Goal: Transaction & Acquisition: Obtain resource

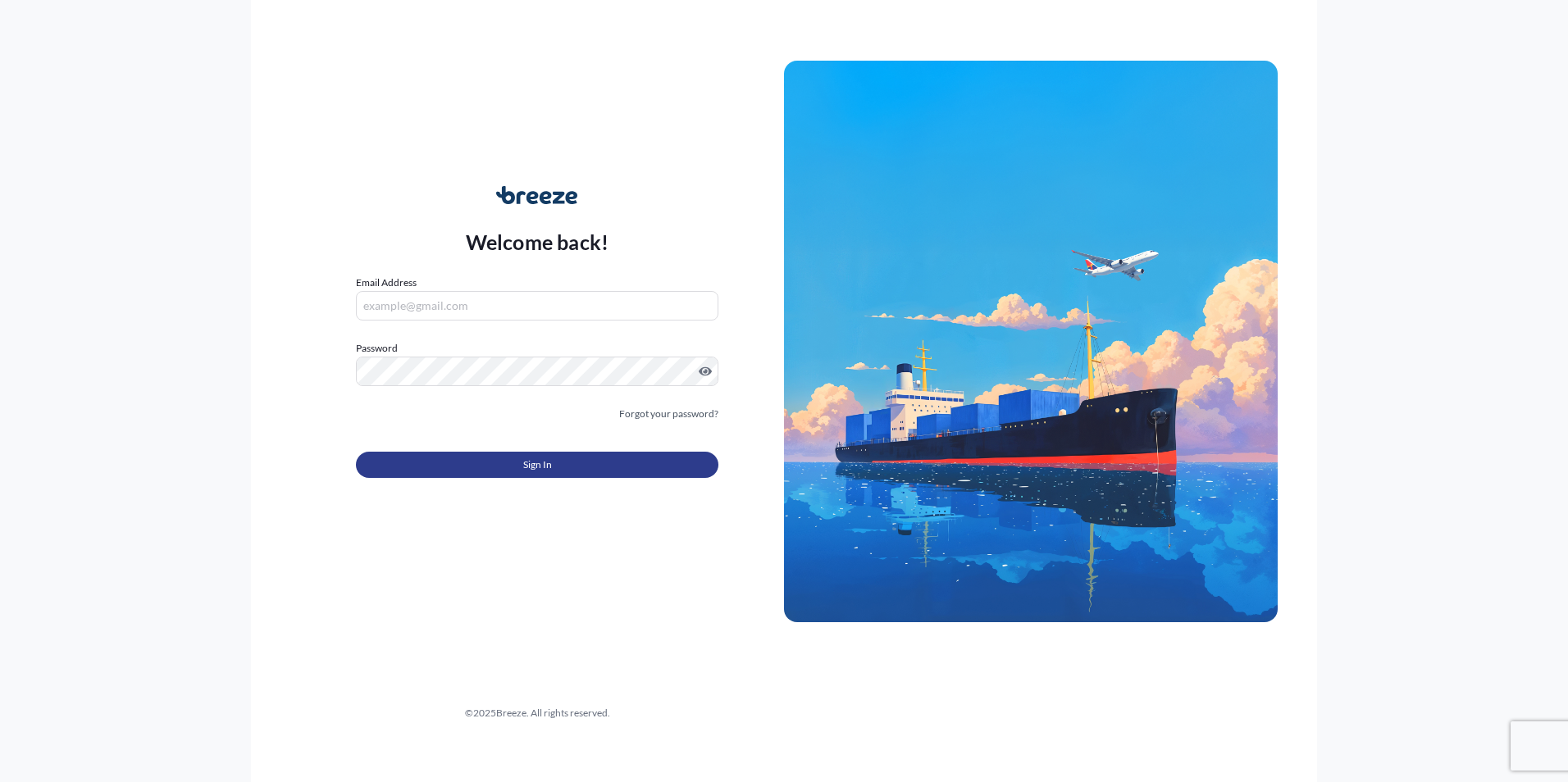
type input "[PERSON_NAME][EMAIL_ADDRESS][DOMAIN_NAME]"
click at [569, 455] on button "Sign In" at bounding box center [537, 464] width 362 height 26
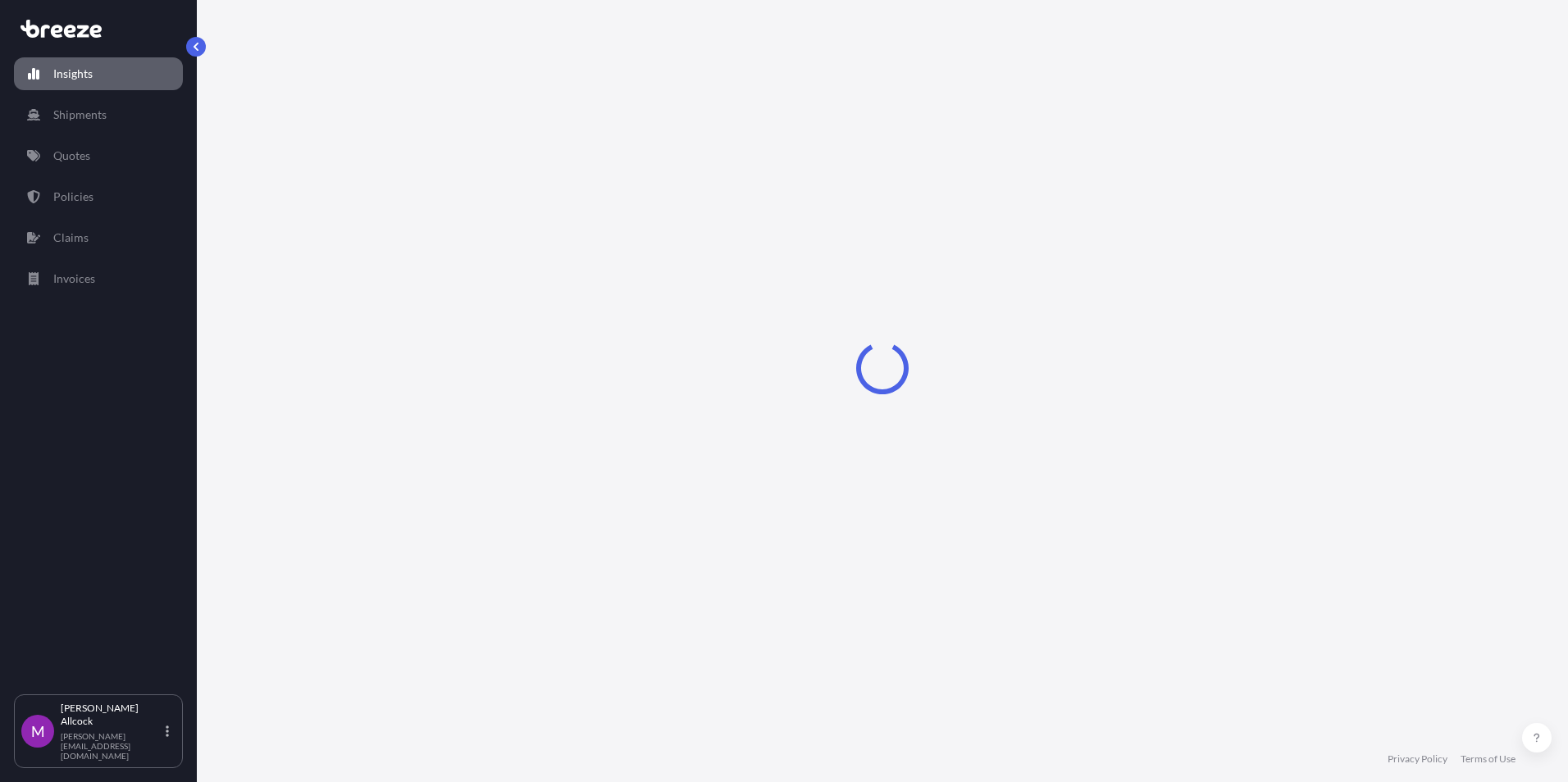
select select "2025"
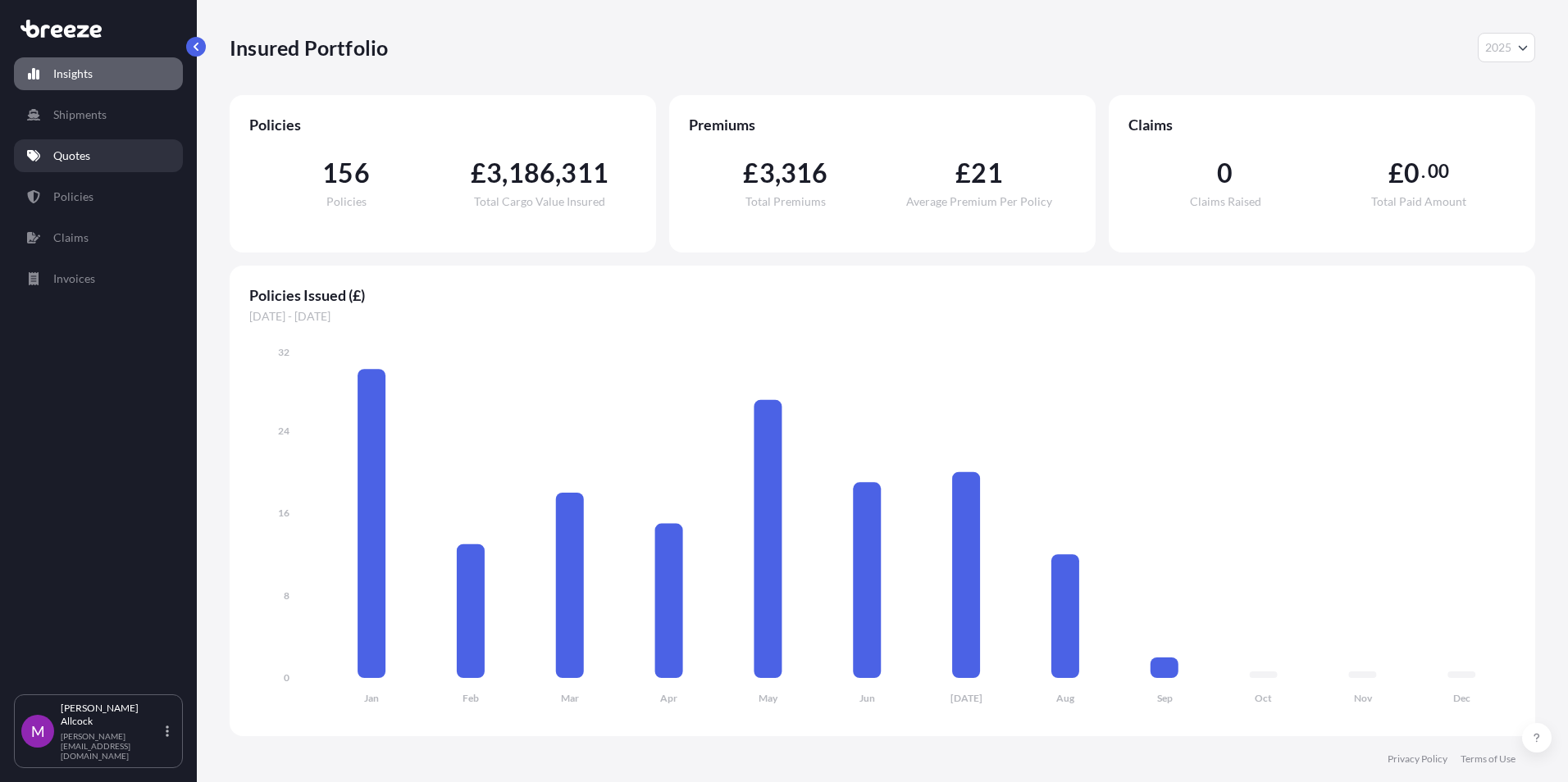
click at [82, 157] on p "Quotes" at bounding box center [71, 156] width 36 height 16
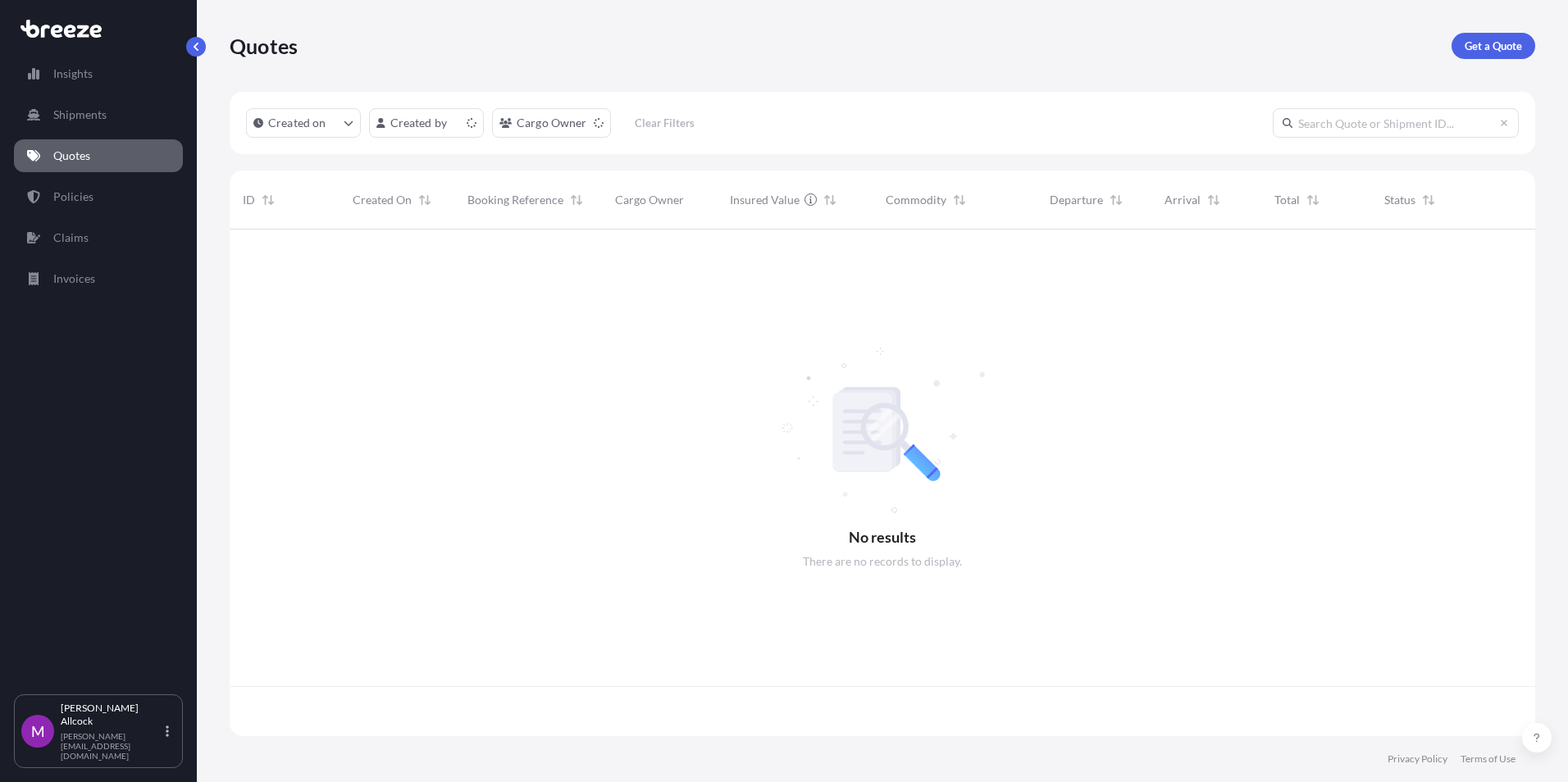
scroll to position [504, 1293]
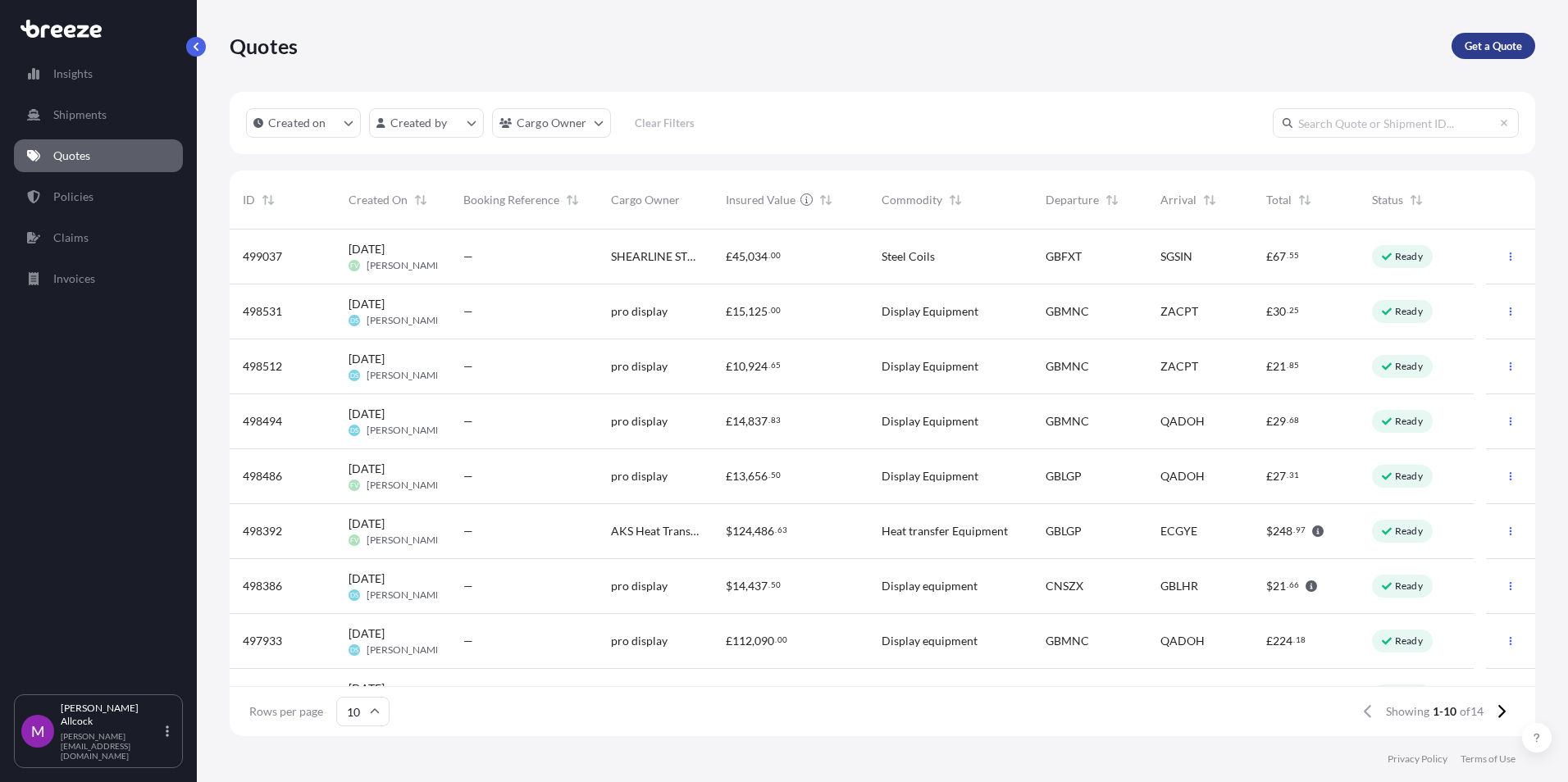
click at [1483, 41] on p "Get a Quote" at bounding box center [1493, 45] width 58 height 16
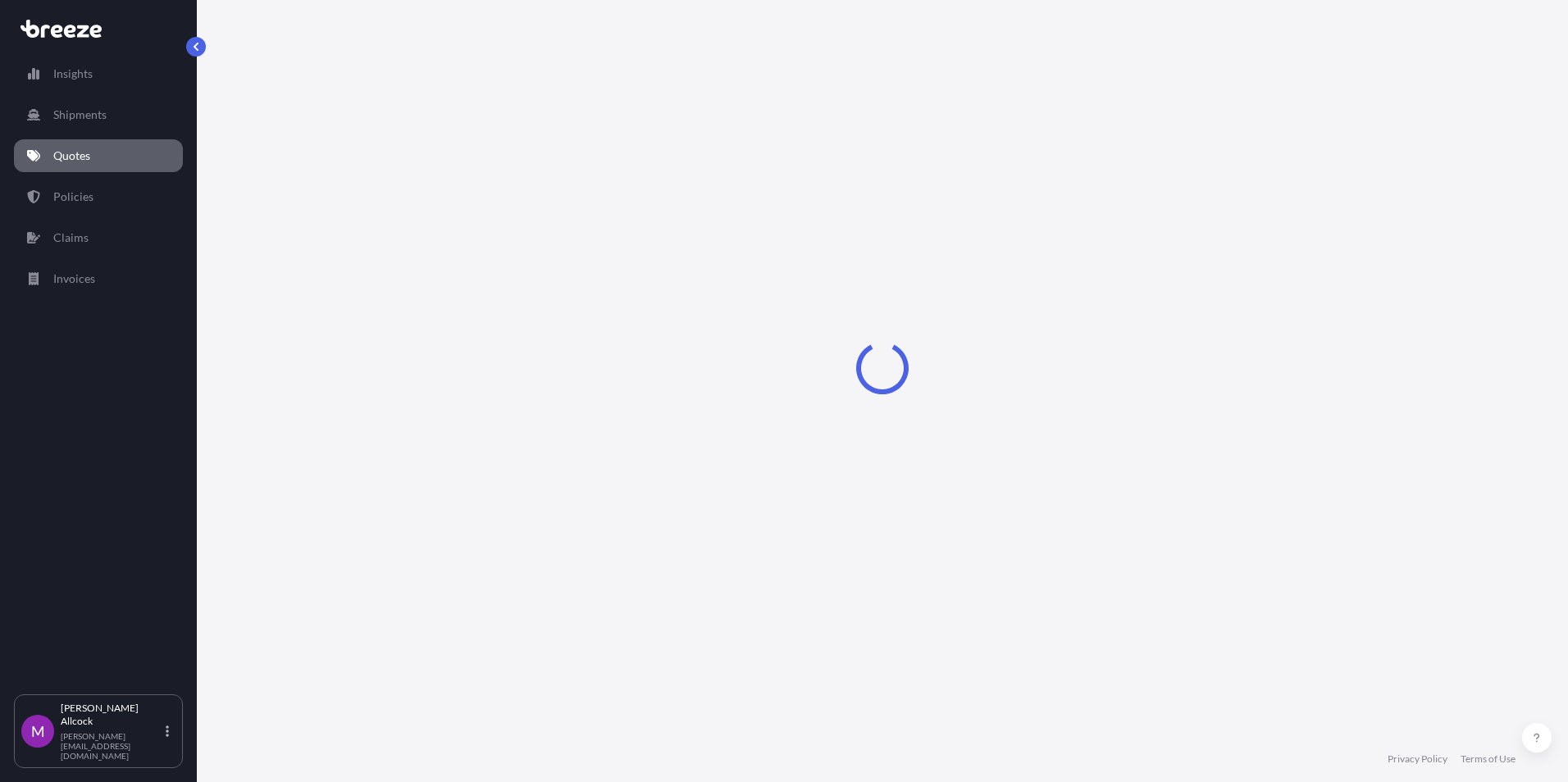
select select "Sea"
select select "1"
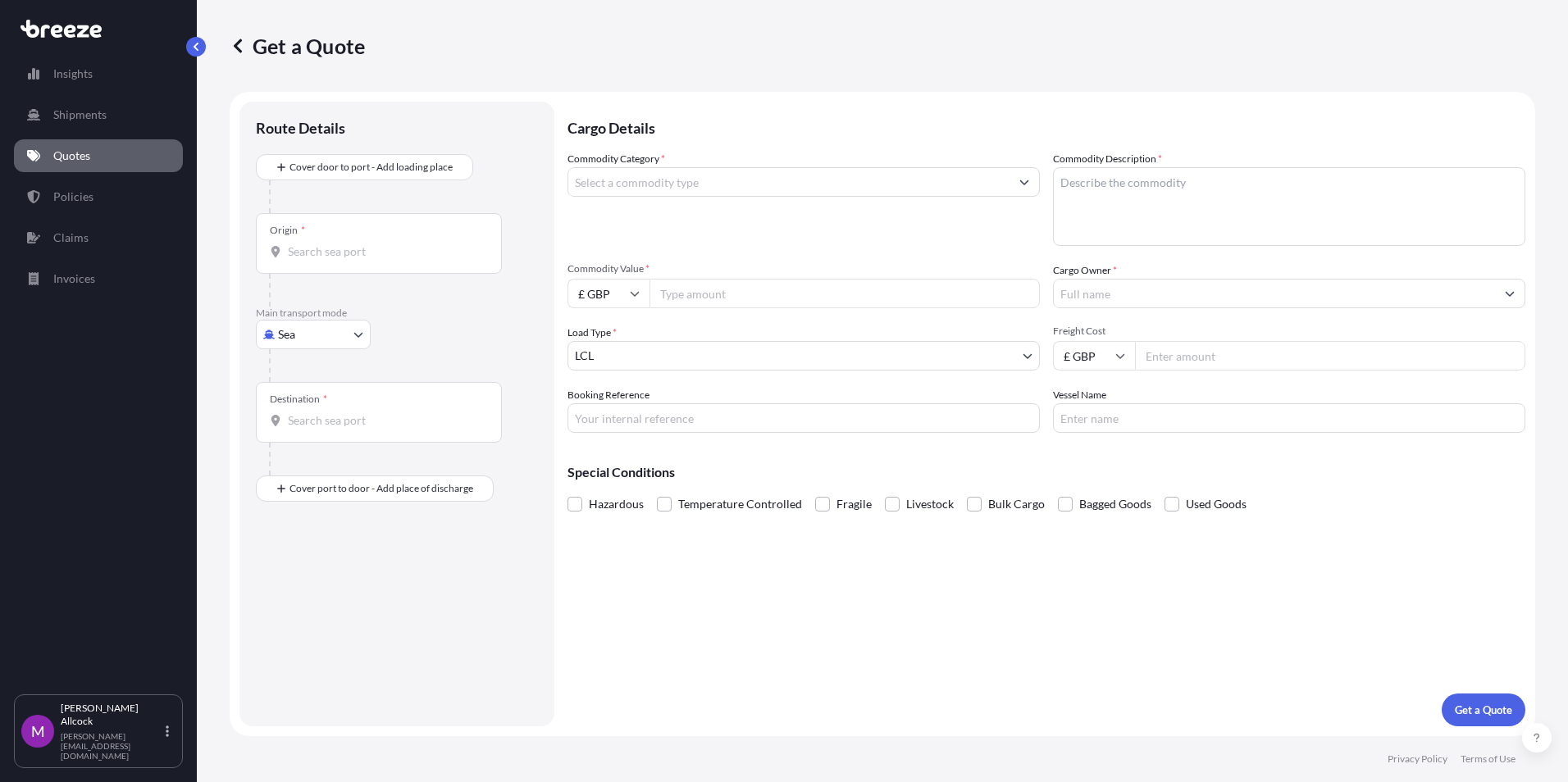
click at [709, 181] on input "Commodity Category *" at bounding box center [789, 181] width 441 height 29
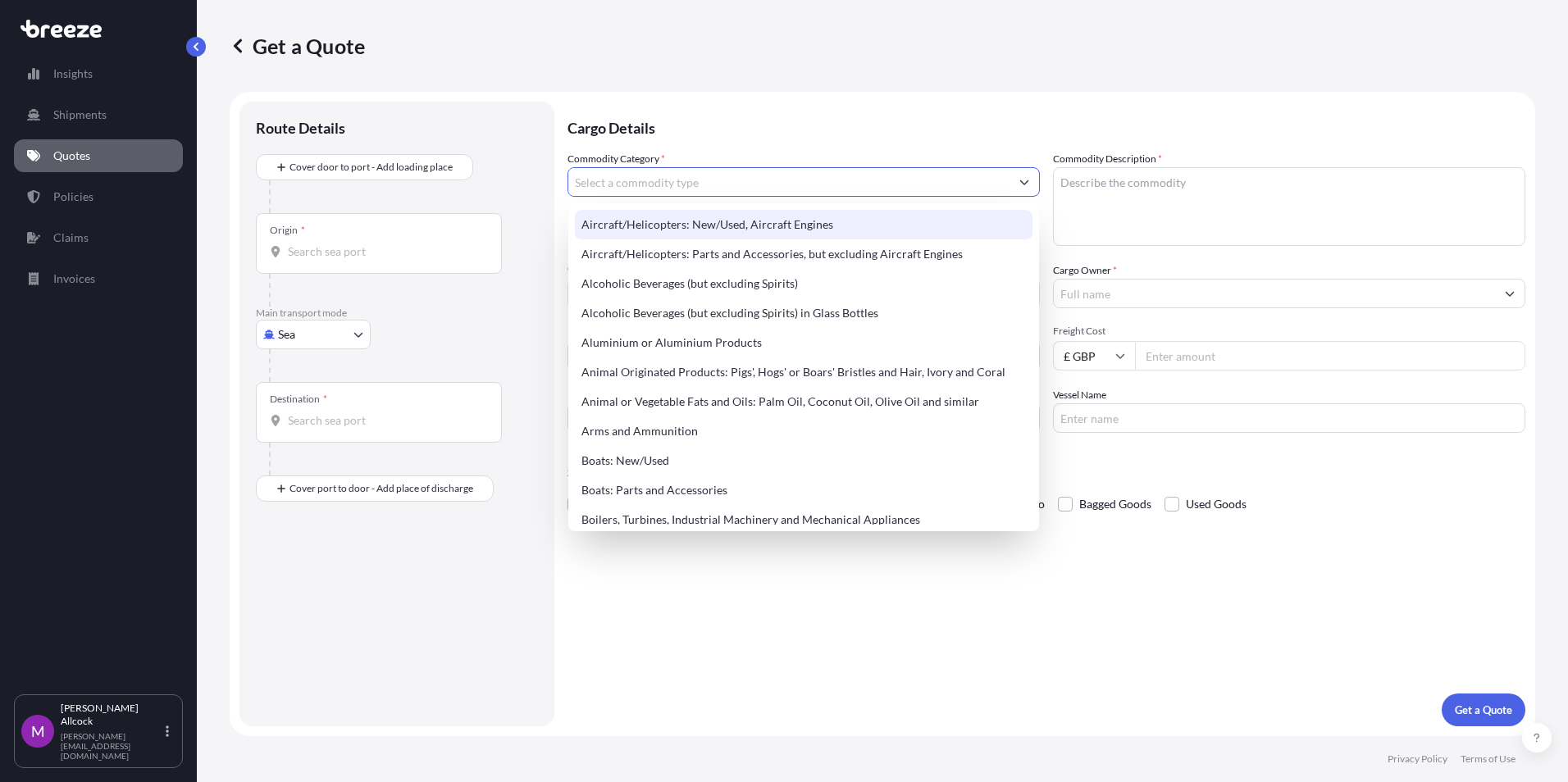
click at [1087, 192] on textarea "Commodity Description *" at bounding box center [1289, 206] width 473 height 78
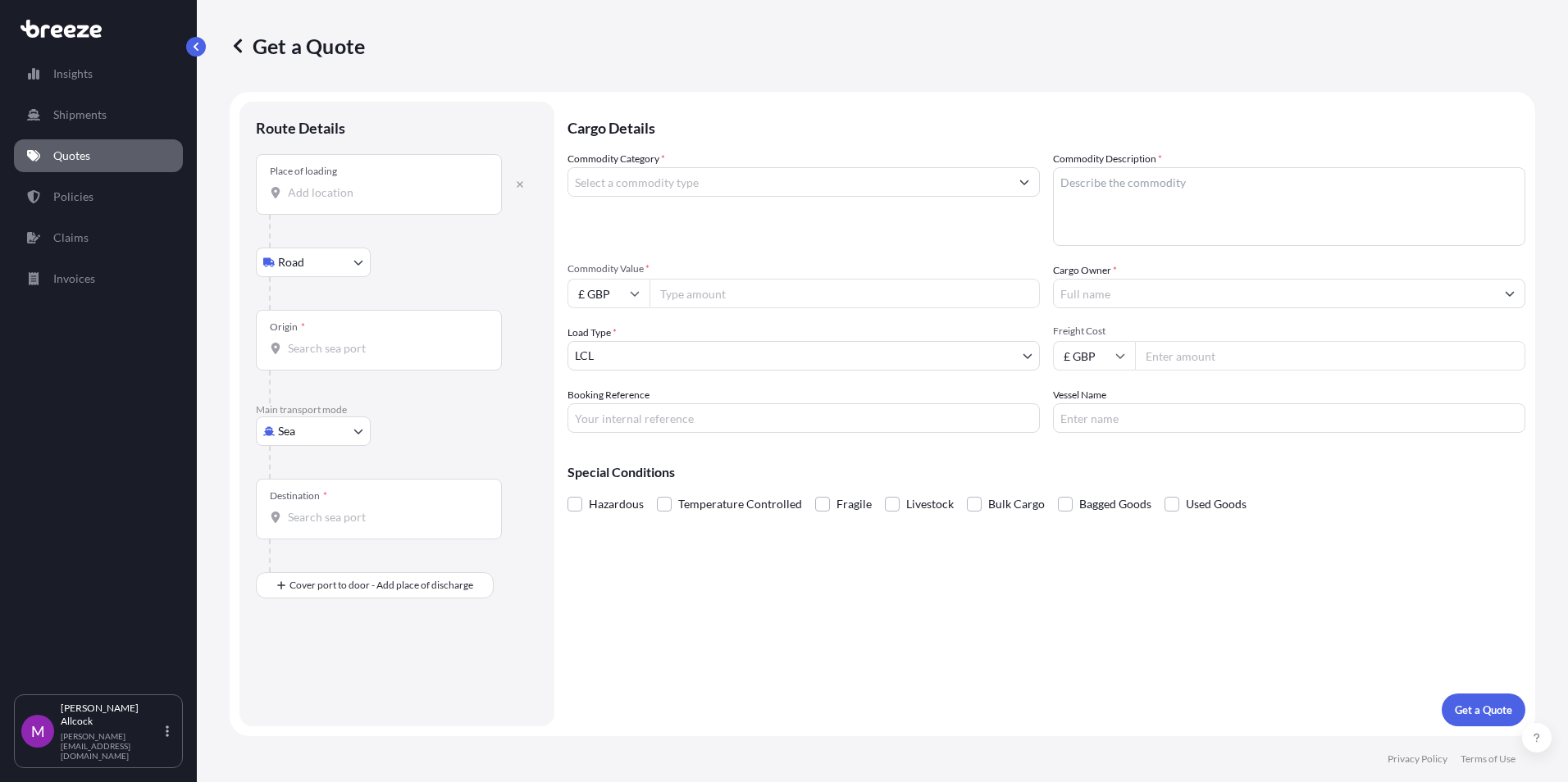
click at [362, 197] on input "Place of loading" at bounding box center [384, 192] width 193 height 16
click at [381, 193] on input "Place of loading" at bounding box center [384, 192] width 193 height 16
click at [402, 249] on b "Rotherham S61 1EF" at bounding box center [362, 247] width 101 height 14
type input "Rotherham S61 1EF, [GEOGRAPHIC_DATA]"
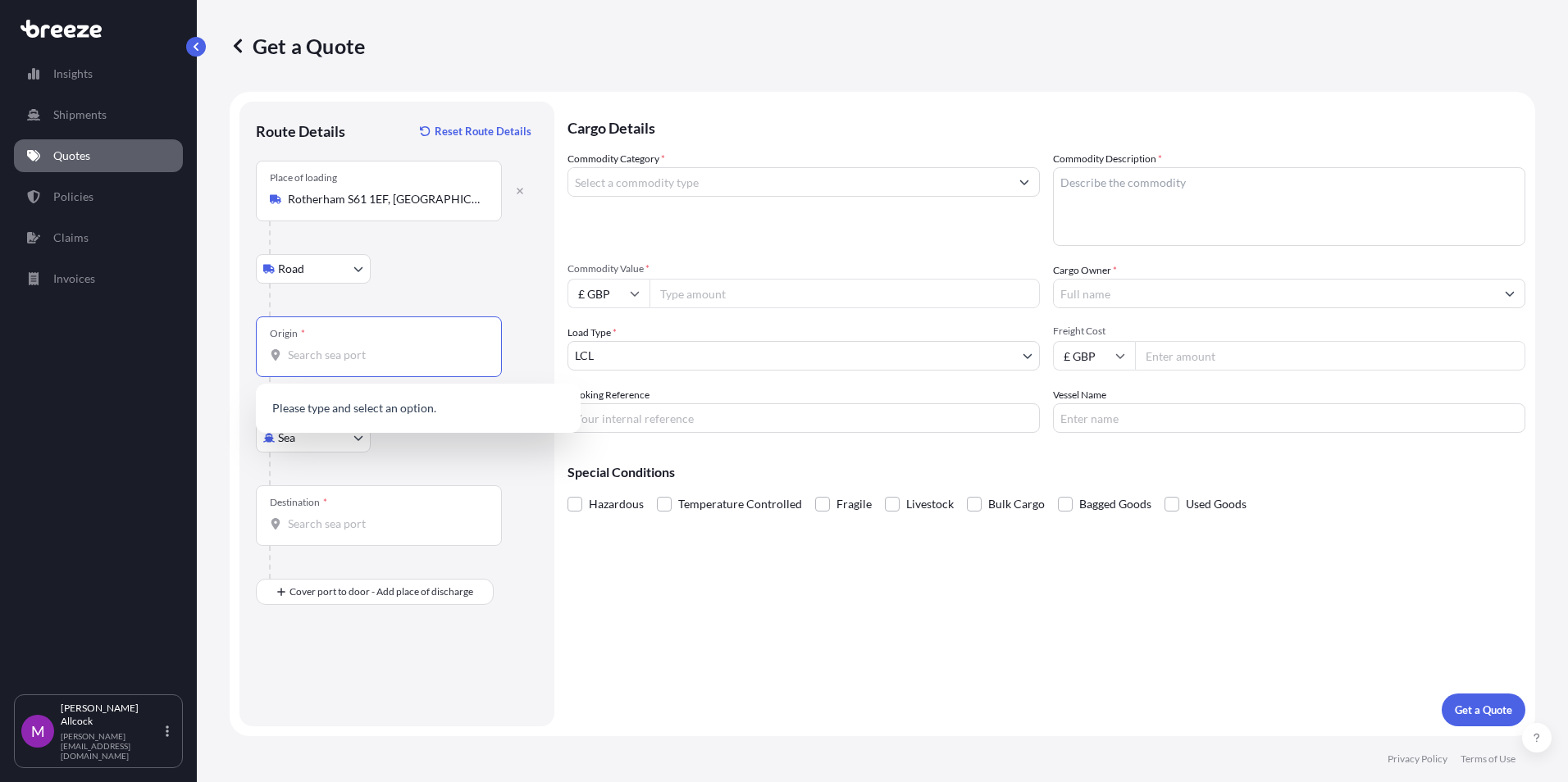
click at [344, 358] on input "Origin *" at bounding box center [384, 355] width 193 height 16
click at [365, 442] on body "0 options available. Insights Shipments Quotes Policies Claims Invoices M [PERS…" at bounding box center [784, 391] width 1568 height 782
click at [350, 439] on body "0 options available. Insights Shipments Quotes Policies Claims Invoices M [PERS…" at bounding box center [784, 391] width 1568 height 782
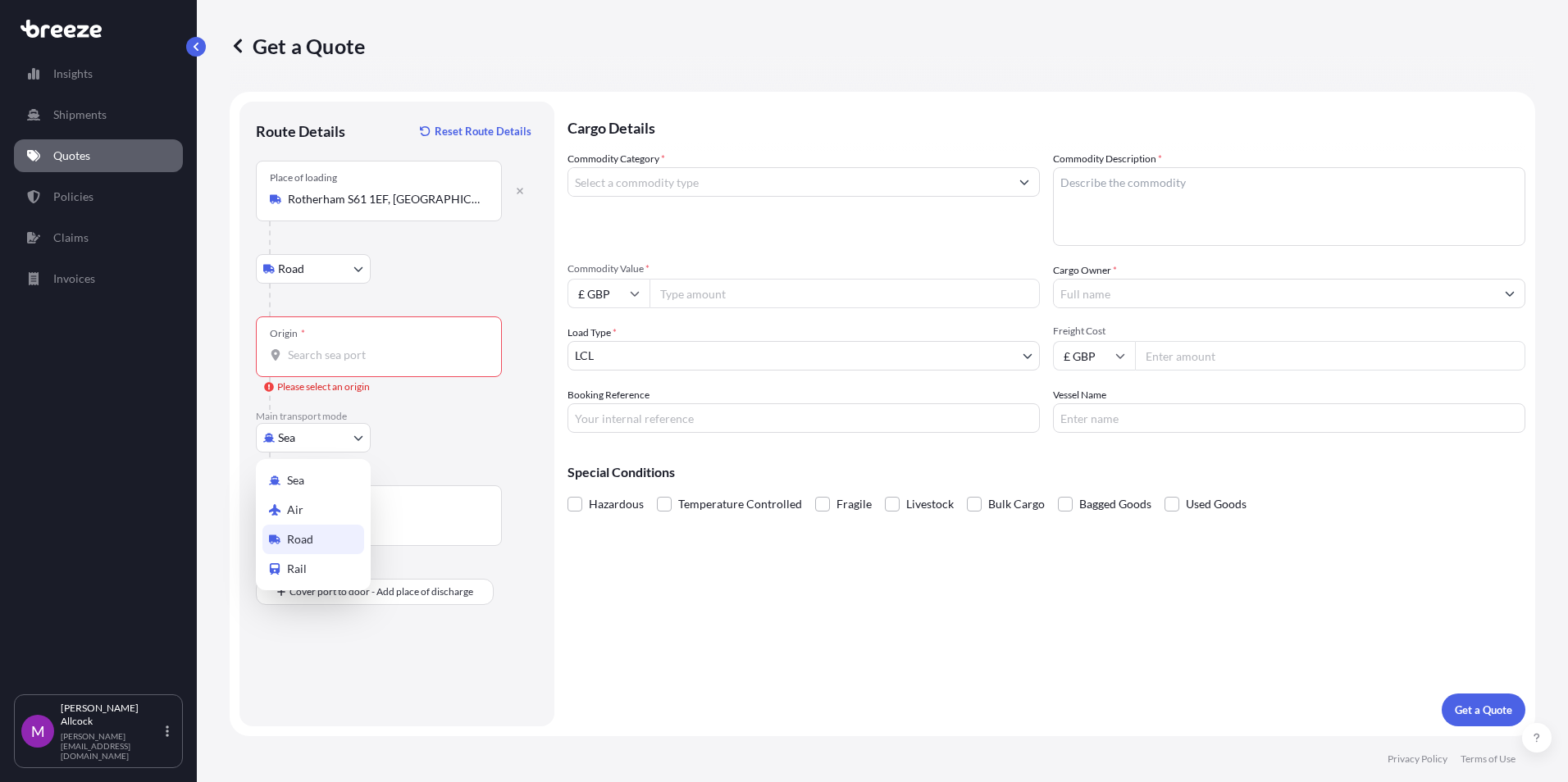
click at [311, 537] on span "Road" at bounding box center [300, 539] width 26 height 16
select select "Road"
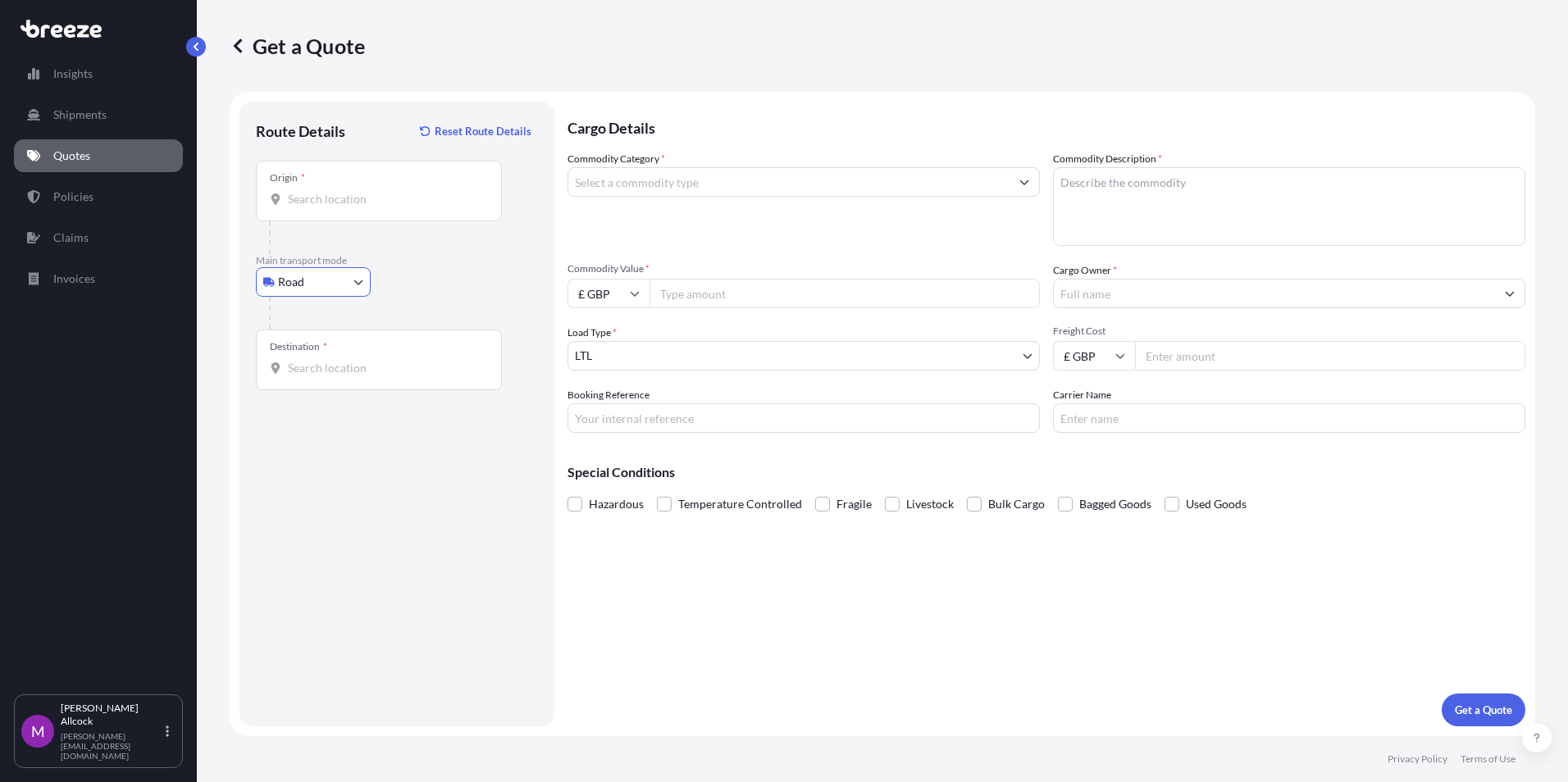
click at [352, 367] on input "Destination *" at bounding box center [384, 368] width 193 height 16
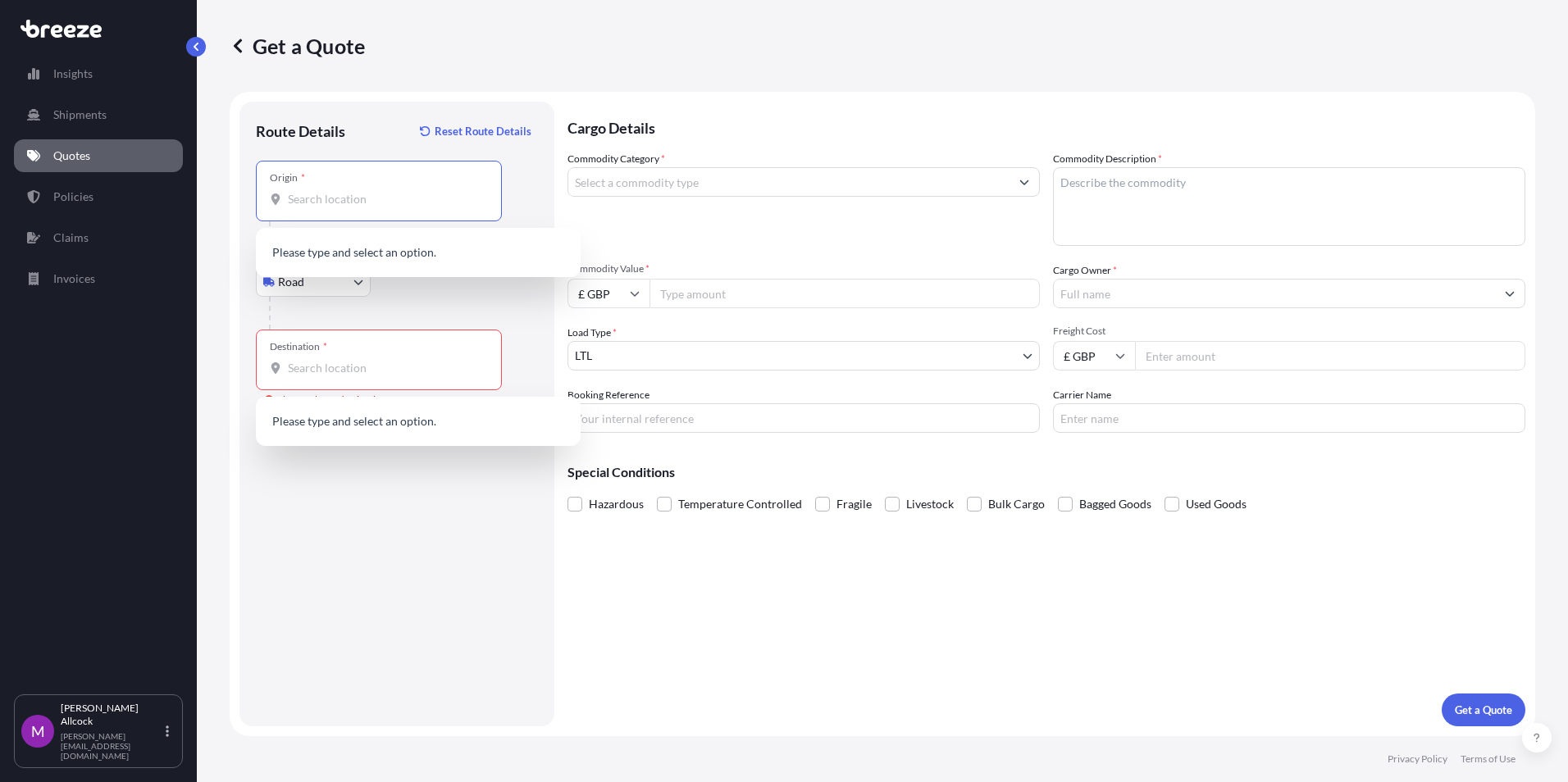
click at [344, 199] on input "Origin *" at bounding box center [384, 199] width 193 height 16
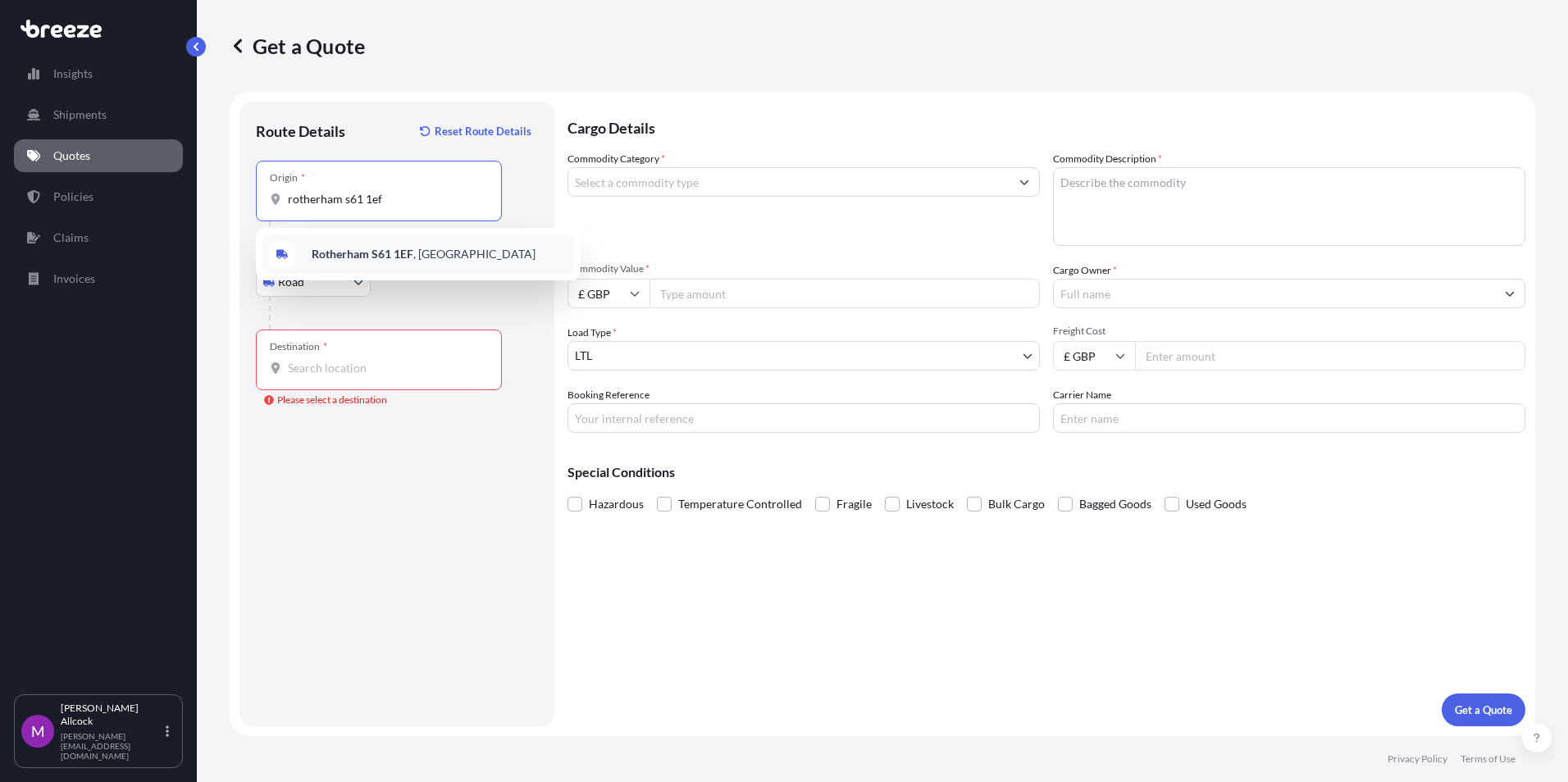
click at [339, 252] on b "Rotherham S61 1EF" at bounding box center [362, 254] width 101 height 14
type input "Rotherham S61 1EF, [GEOGRAPHIC_DATA]"
click at [325, 375] on input "Destination * Please select a destination" at bounding box center [384, 368] width 193 height 16
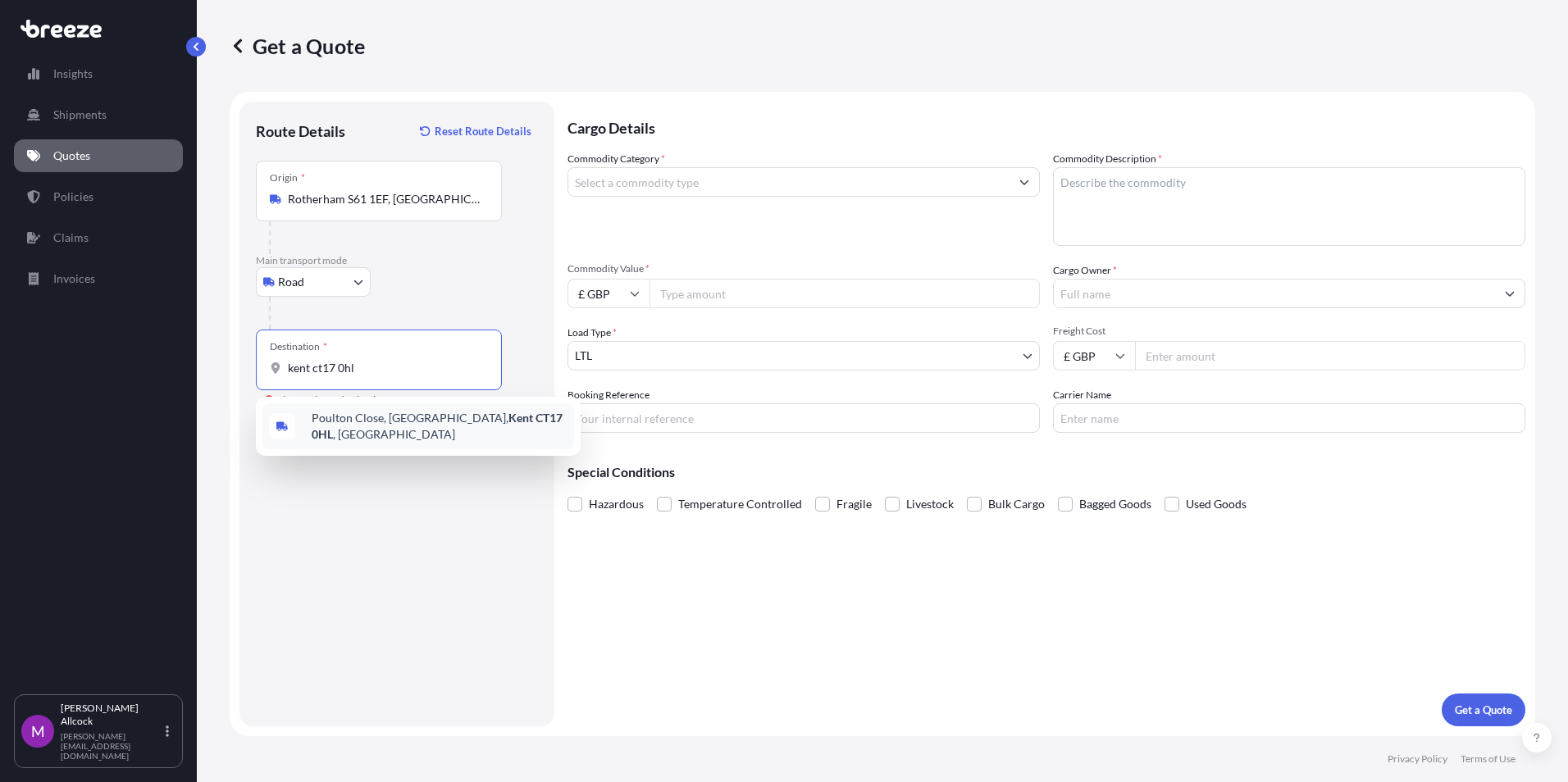
click at [444, 438] on div "[STREET_ADDRESS][PERSON_NAME]" at bounding box center [418, 426] width 311 height 46
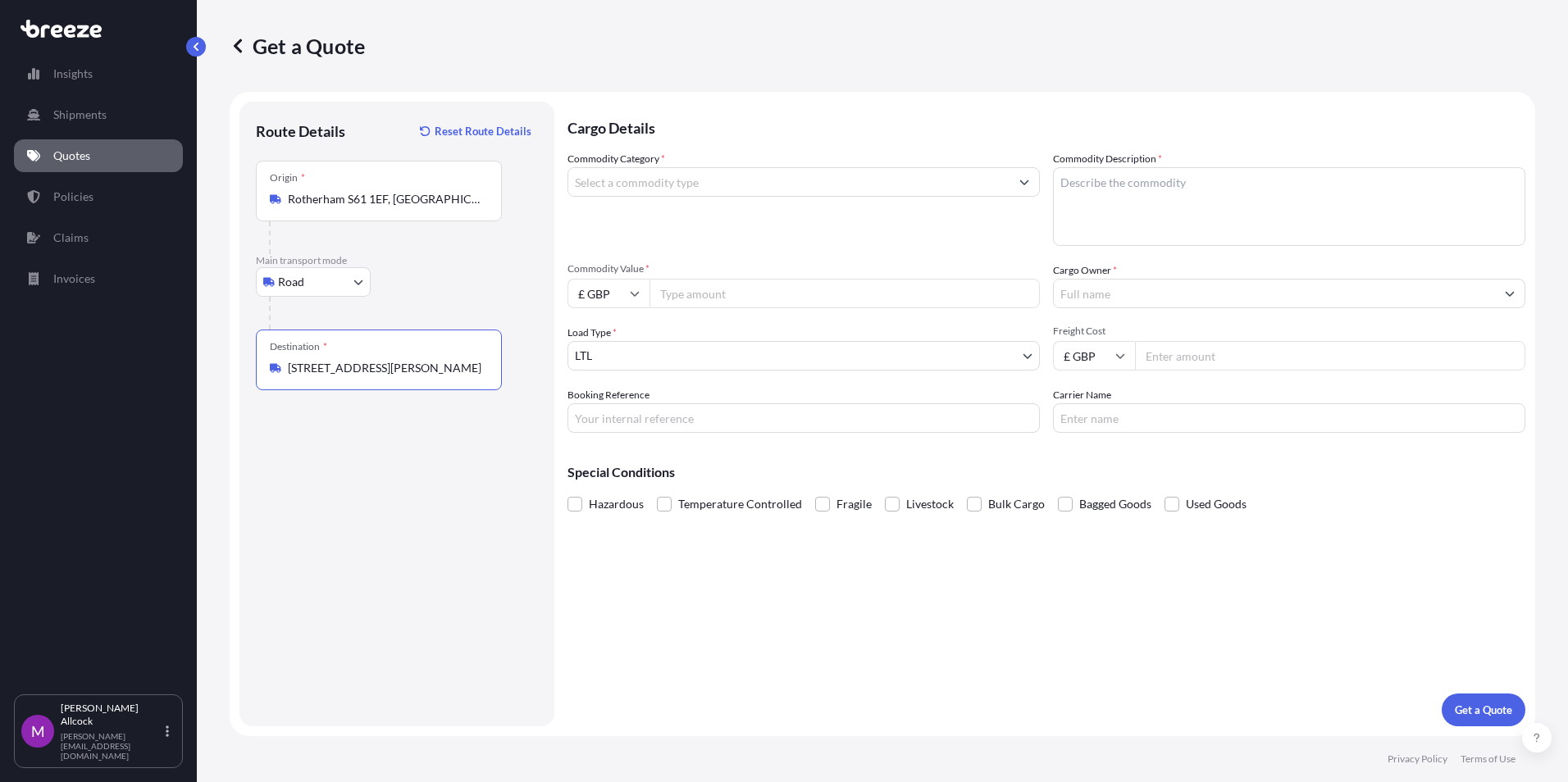
type input "[STREET_ADDRESS][PERSON_NAME]"
click at [629, 188] on input "Commodity Category *" at bounding box center [789, 181] width 441 height 29
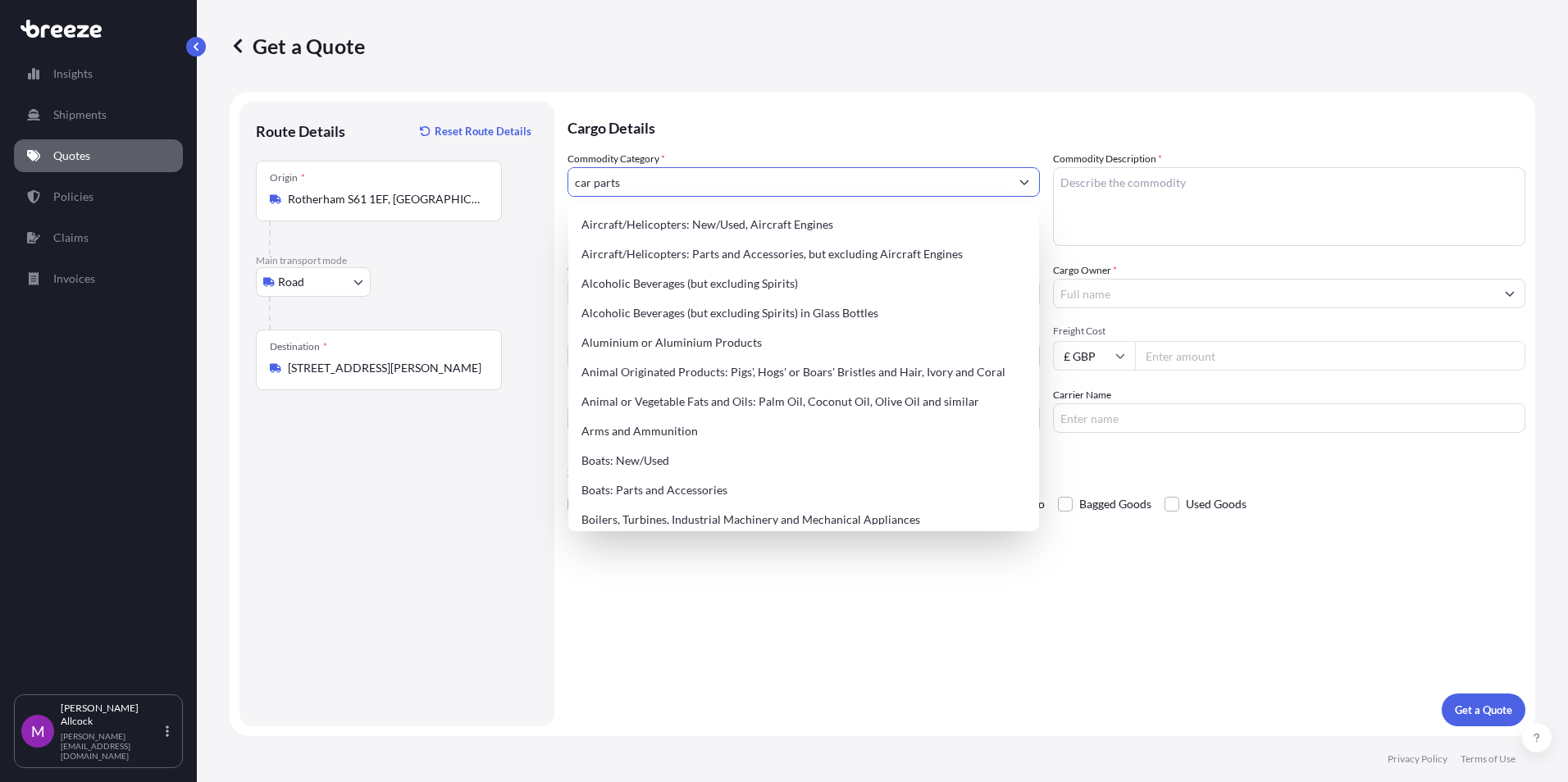
click at [1021, 183] on icon "Show suggestions" at bounding box center [1023, 181] width 10 height 10
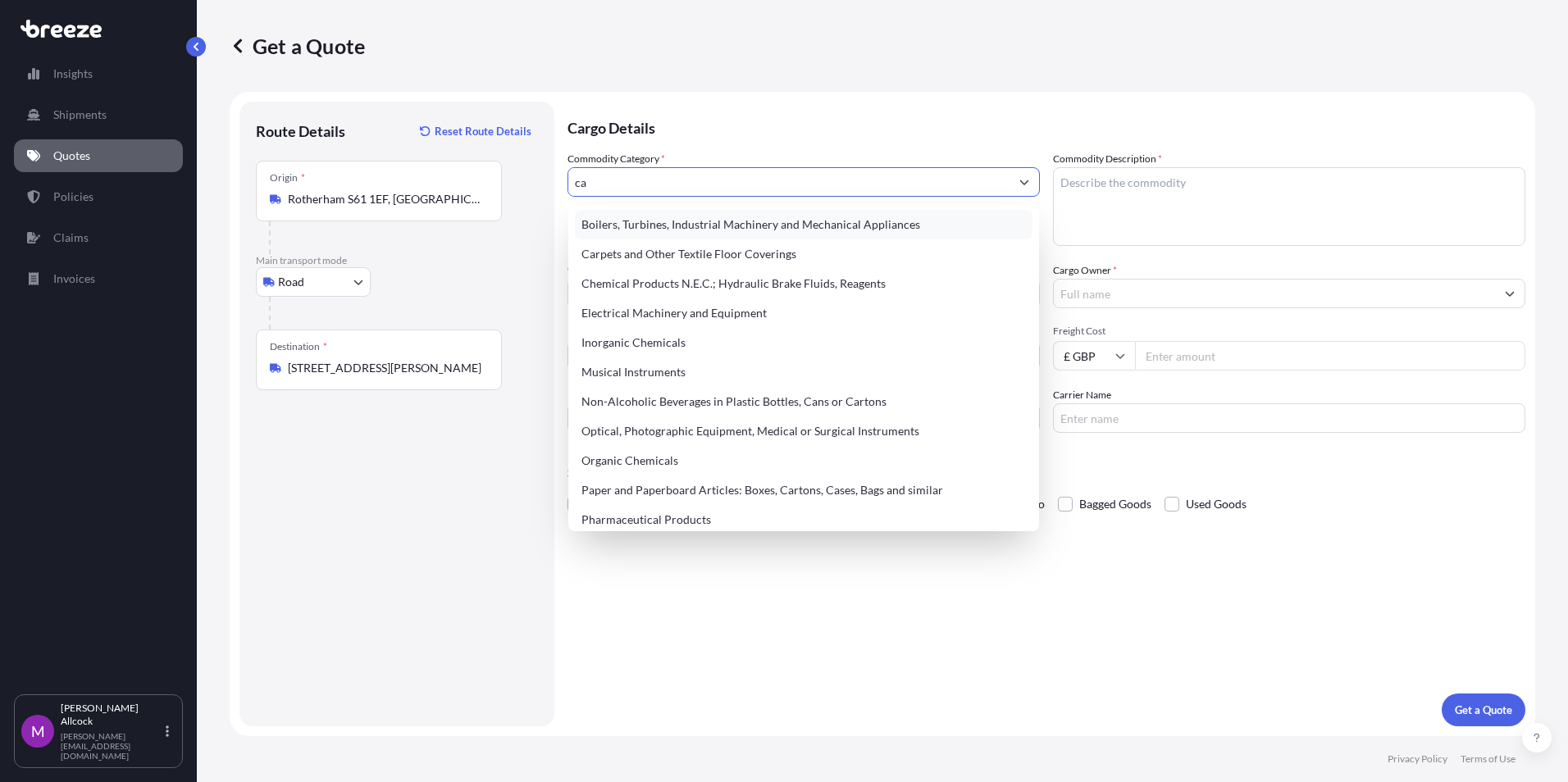
type input "c"
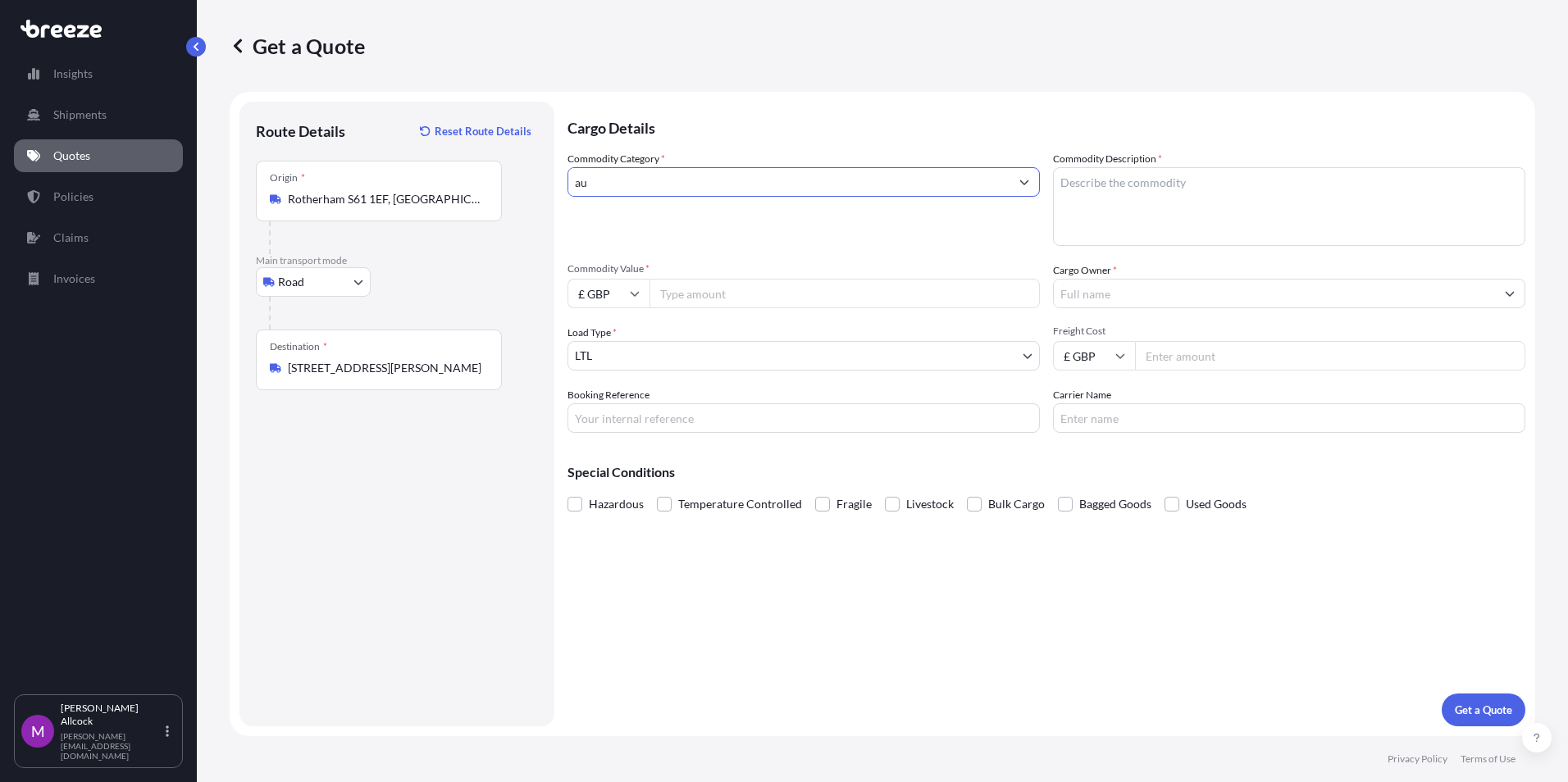
type input "a"
type input "car parts"
click at [1180, 198] on textarea "Commodity Description *" at bounding box center [1289, 206] width 473 height 78
type textarea "car spares"
click at [768, 295] on input "Commodity Value *" at bounding box center [845, 293] width 391 height 29
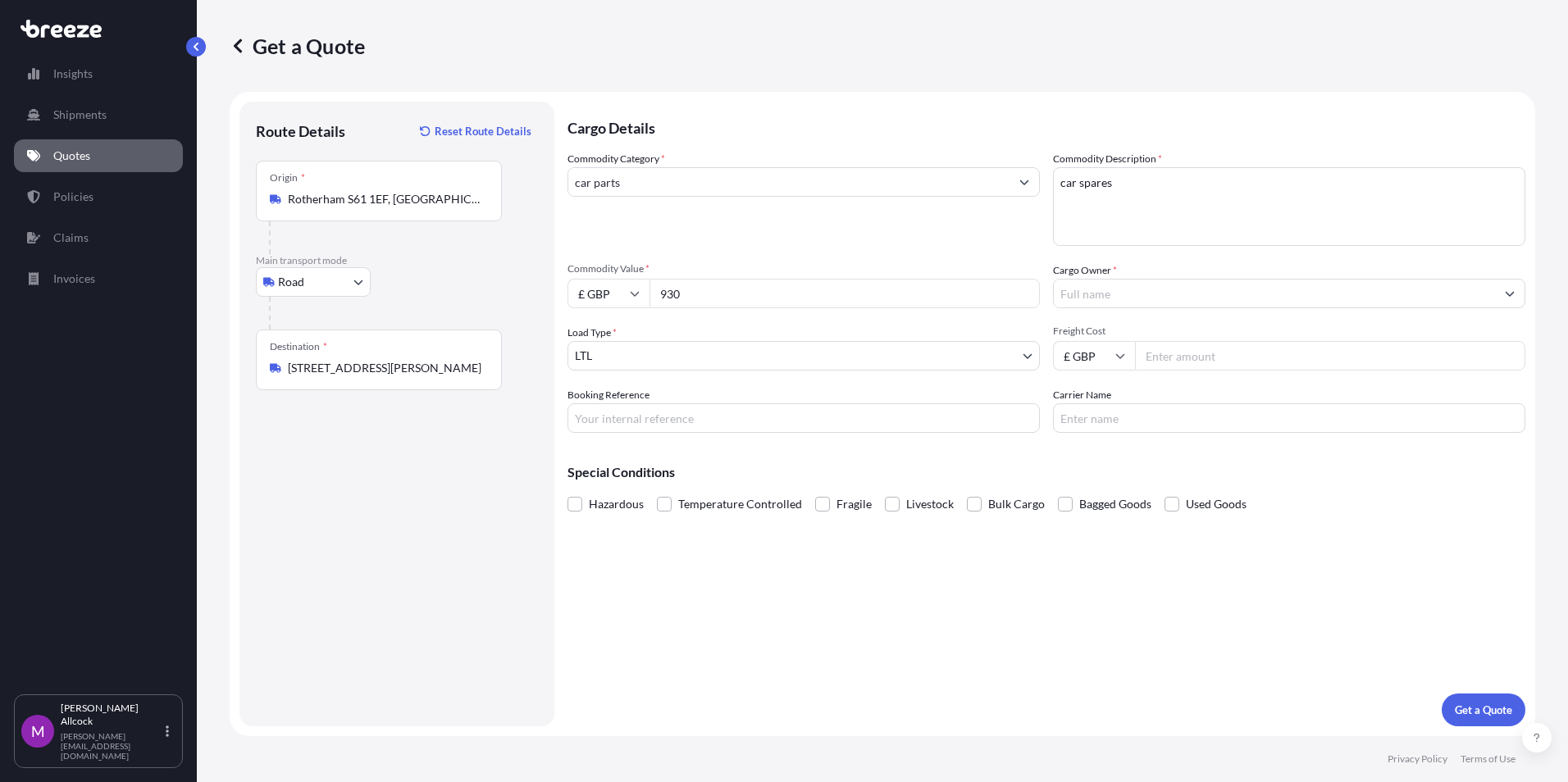
type input "930"
click at [1149, 299] on input "Cargo Owner *" at bounding box center [1274, 293] width 441 height 29
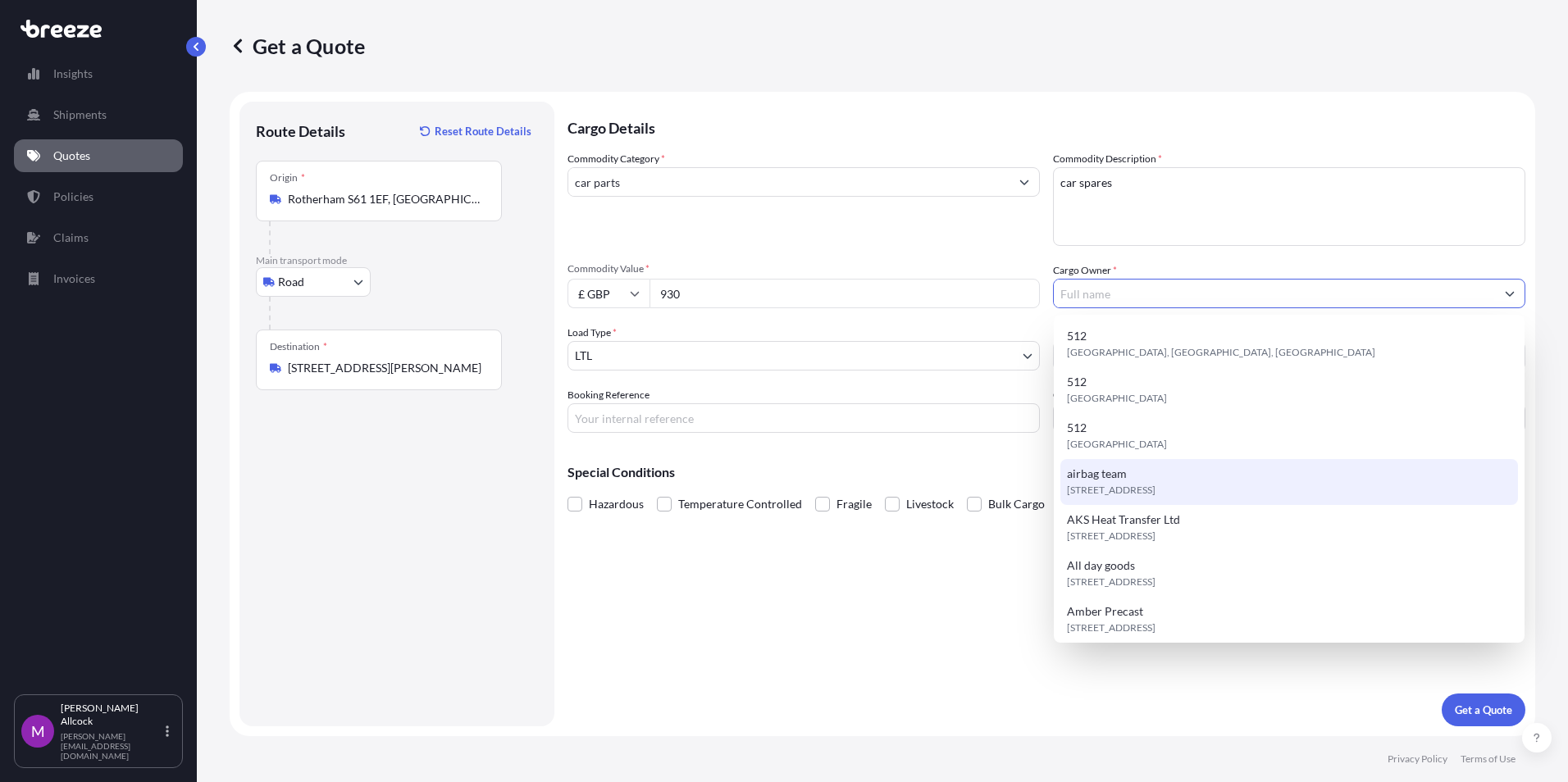
click at [1135, 477] on div "[STREET_ADDRESS]" at bounding box center [1289, 482] width 457 height 46
type input "airbag team"
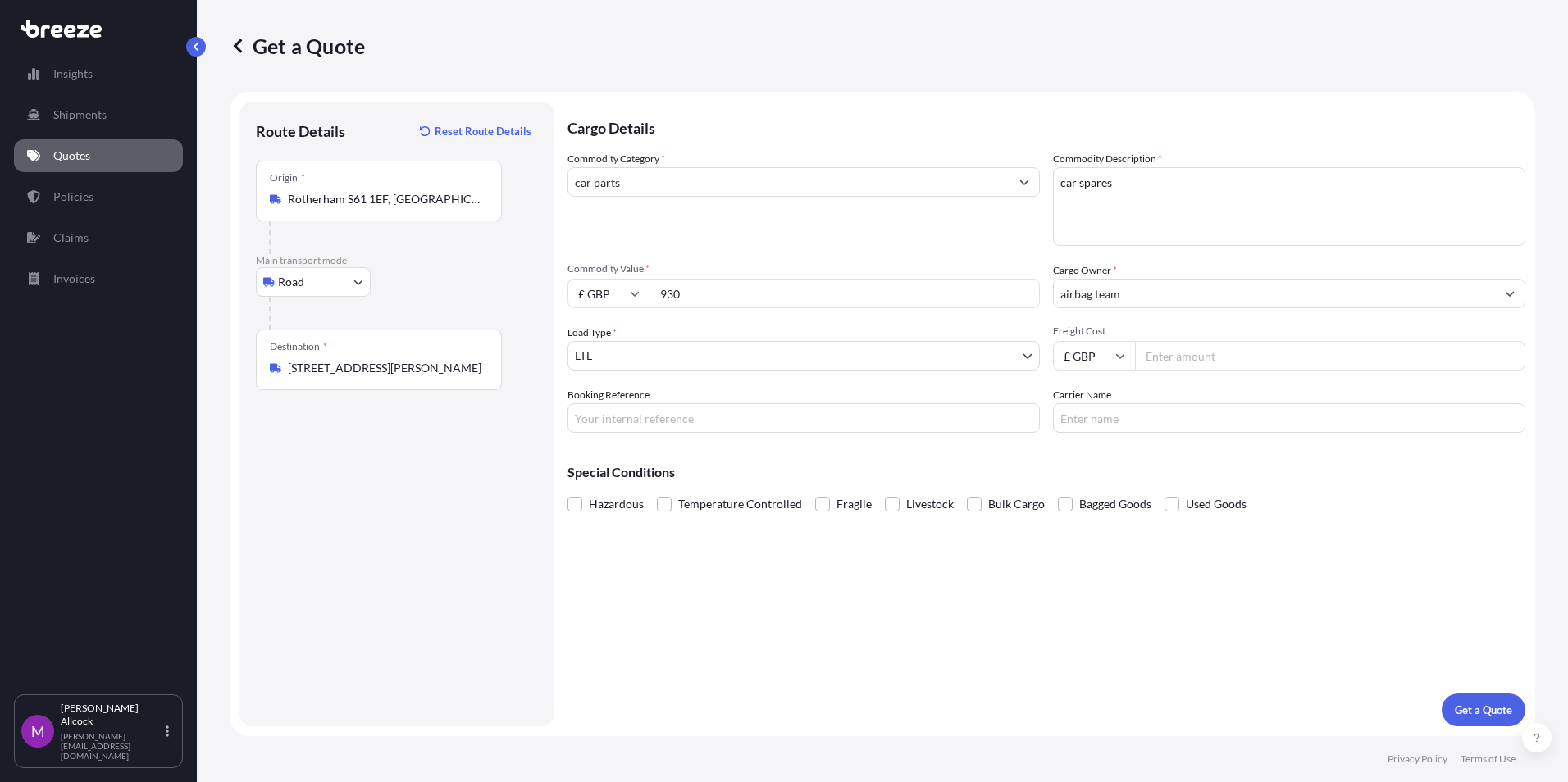
click at [1155, 351] on input "Freight Cost" at bounding box center [1330, 355] width 391 height 29
type input "125.00"
click at [1175, 415] on input "Carrier Name" at bounding box center [1289, 417] width 473 height 29
click at [966, 366] on body "Insights Shipments Quotes Policies Claims Invoices M [PERSON_NAME] [PERSON_NAME…" at bounding box center [784, 391] width 1568 height 782
click at [1477, 713] on p "Get a Quote" at bounding box center [1483, 710] width 58 height 16
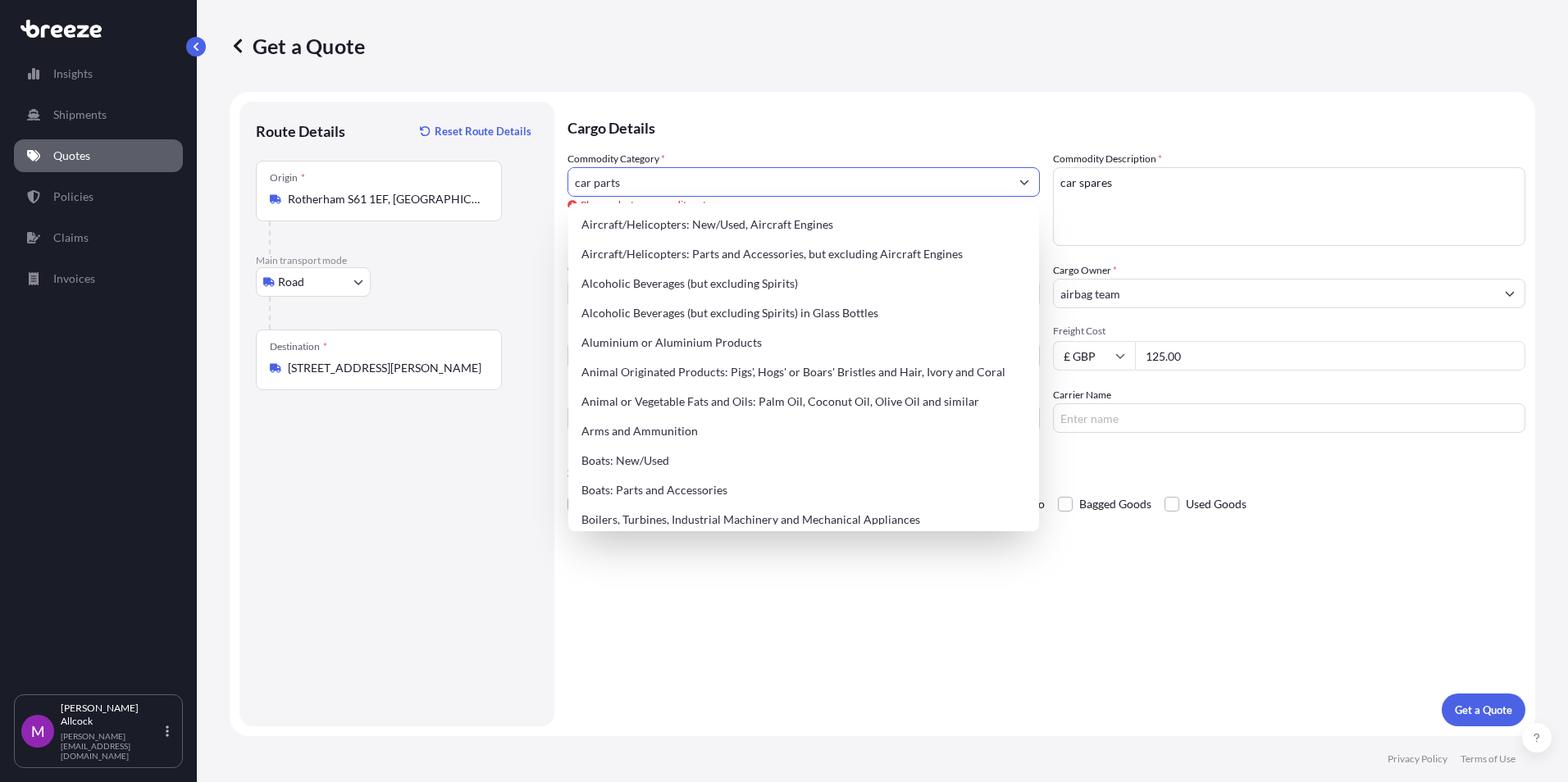
click at [734, 187] on input "car parts" at bounding box center [789, 181] width 441 height 29
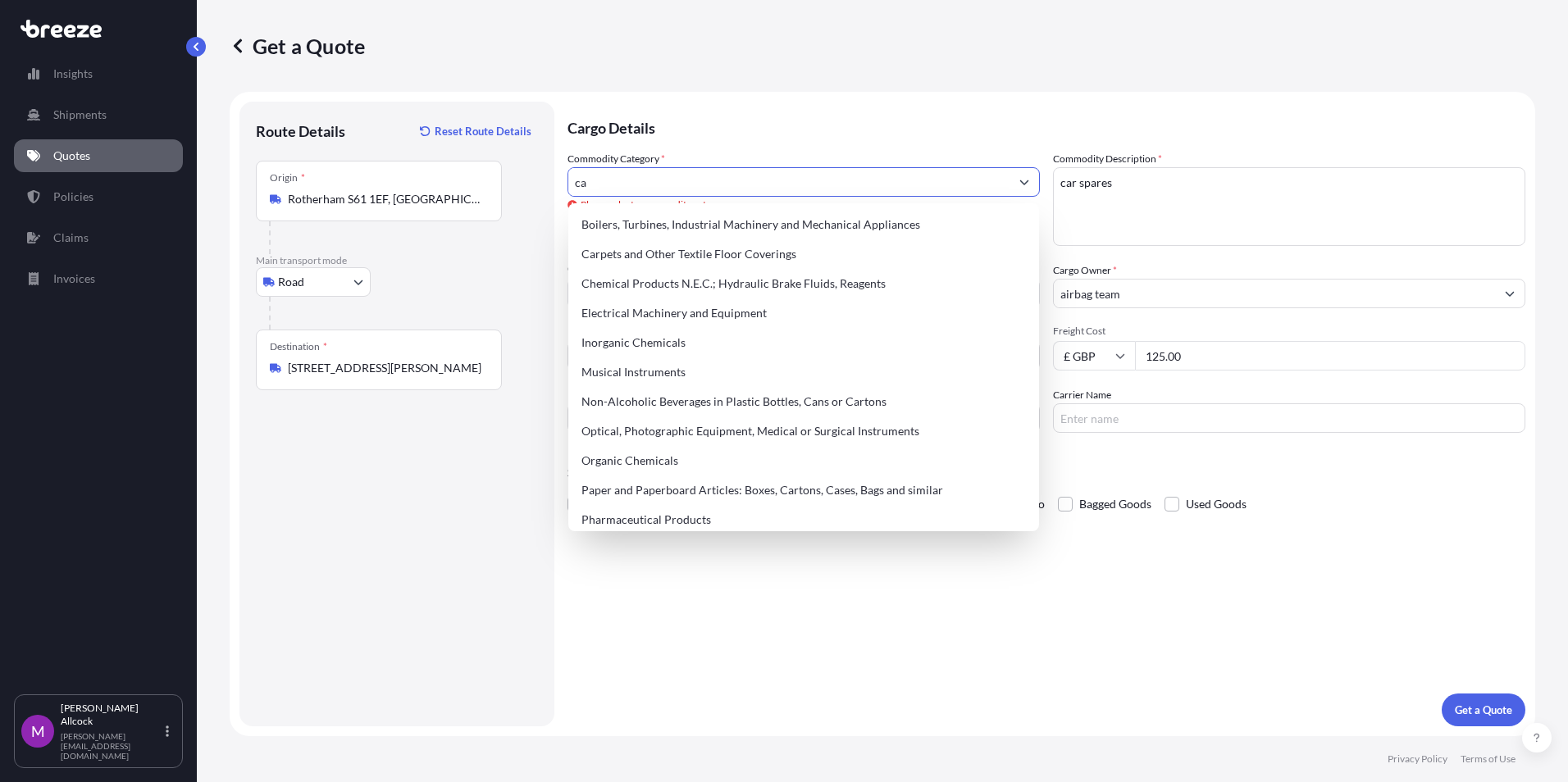
type input "c"
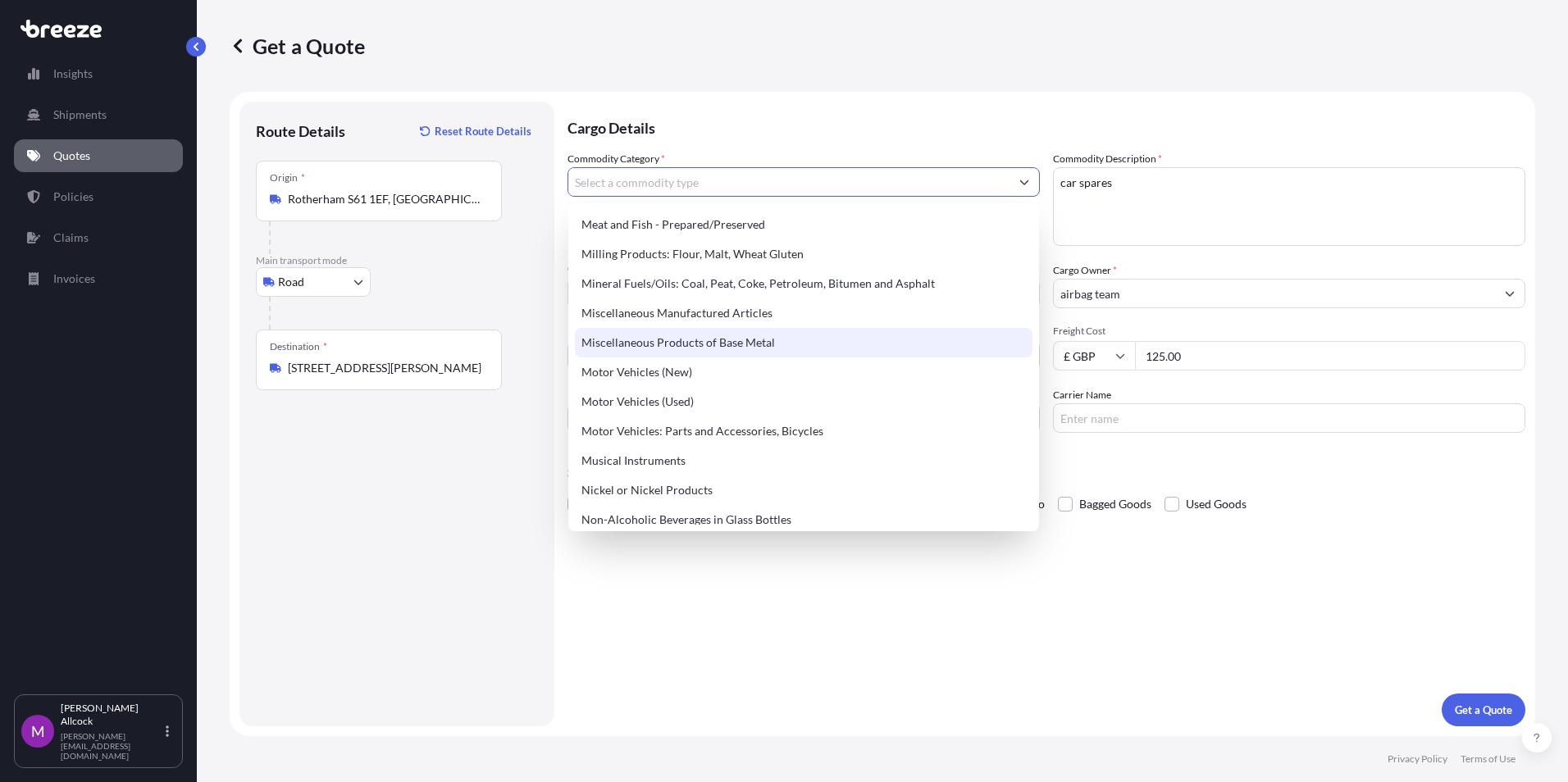
scroll to position [2295, 0]
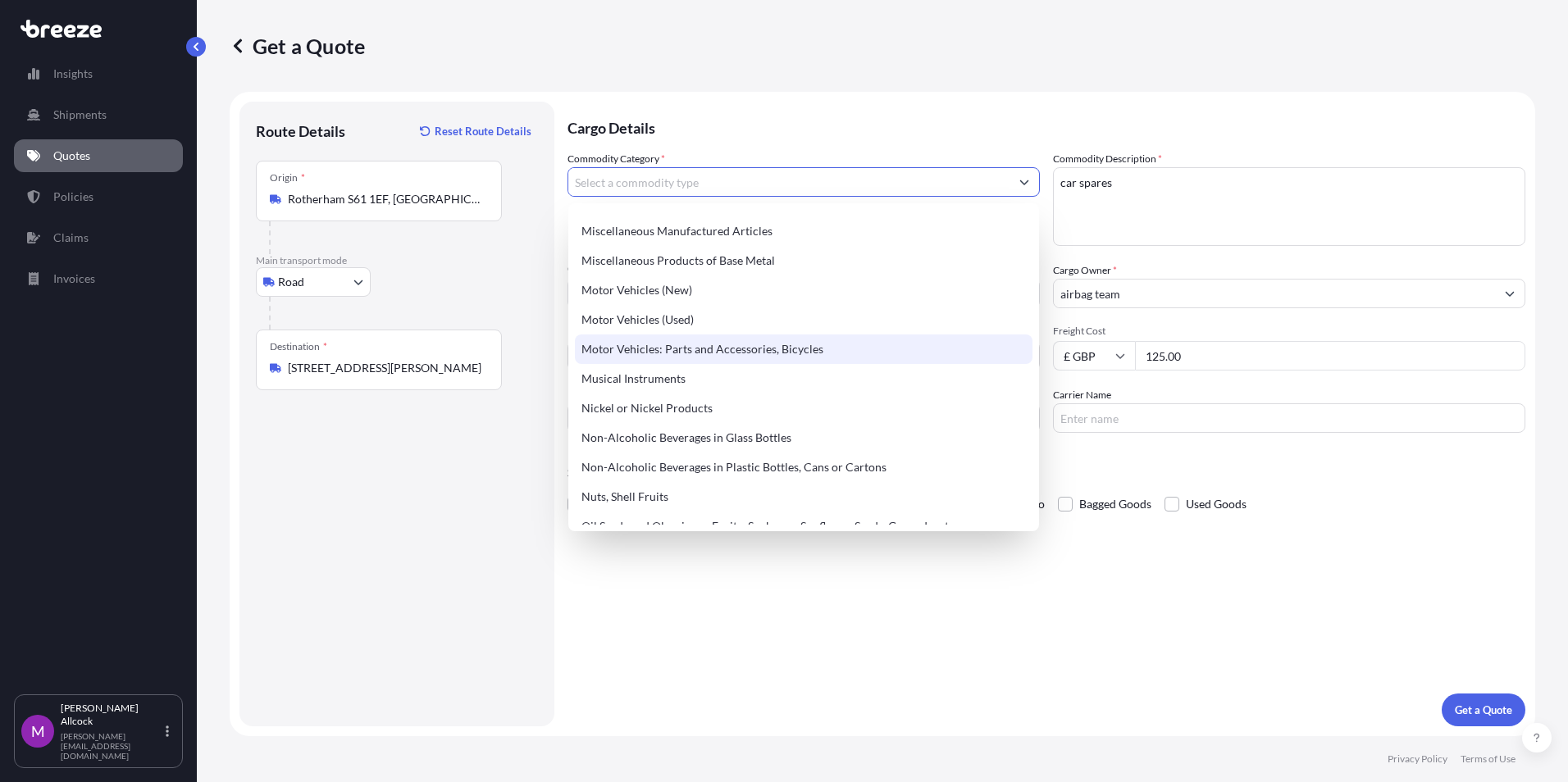
click at [757, 350] on div "Motor Vehicles: Parts and Accessories, Bicycles" at bounding box center [804, 349] width 457 height 29
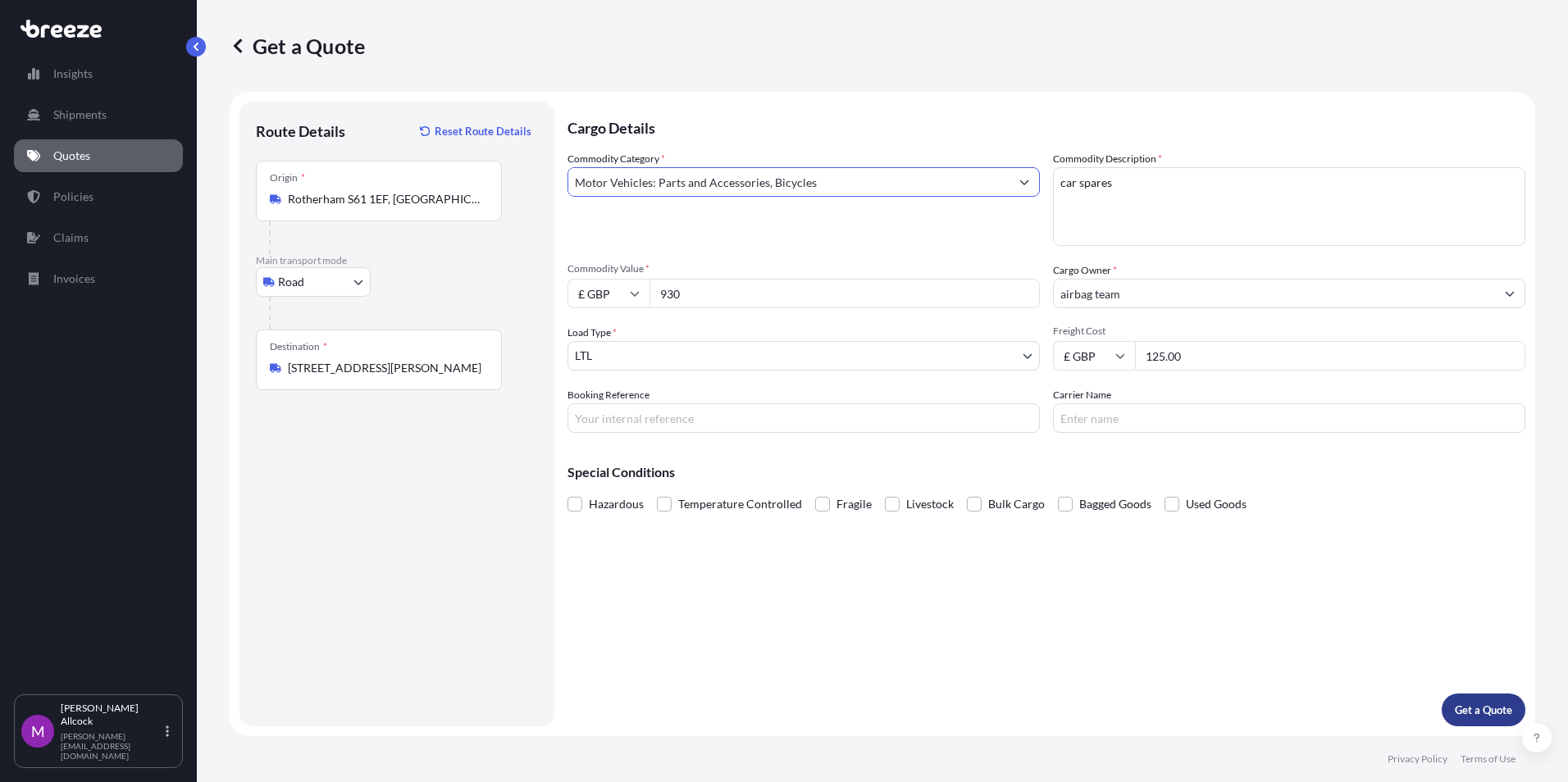
type input "Motor Vehicles: Parts and Accessories, Bicycles"
click at [1488, 716] on p "Get a Quote" at bounding box center [1483, 710] width 58 height 16
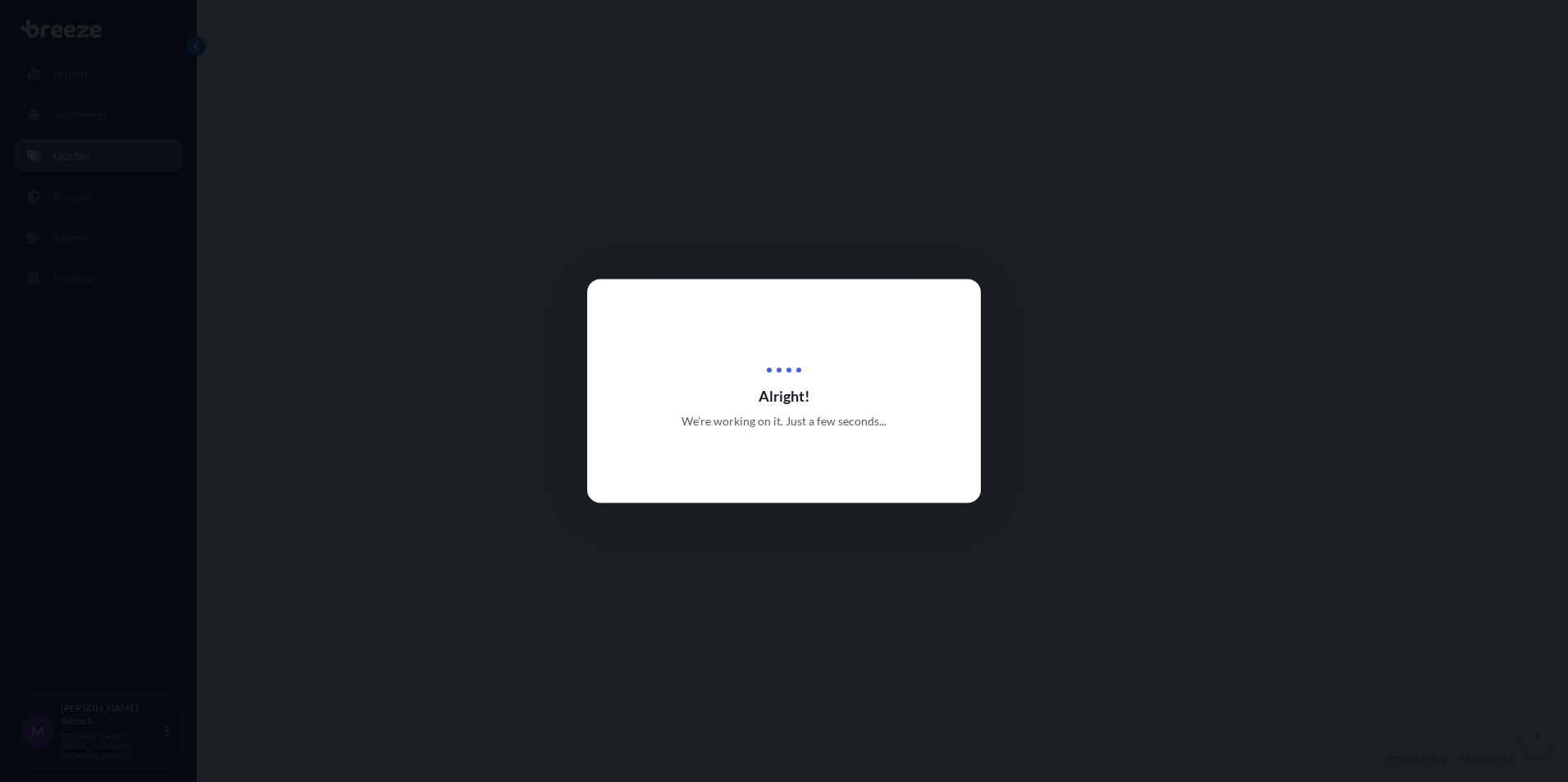
select select "Road"
select select "1"
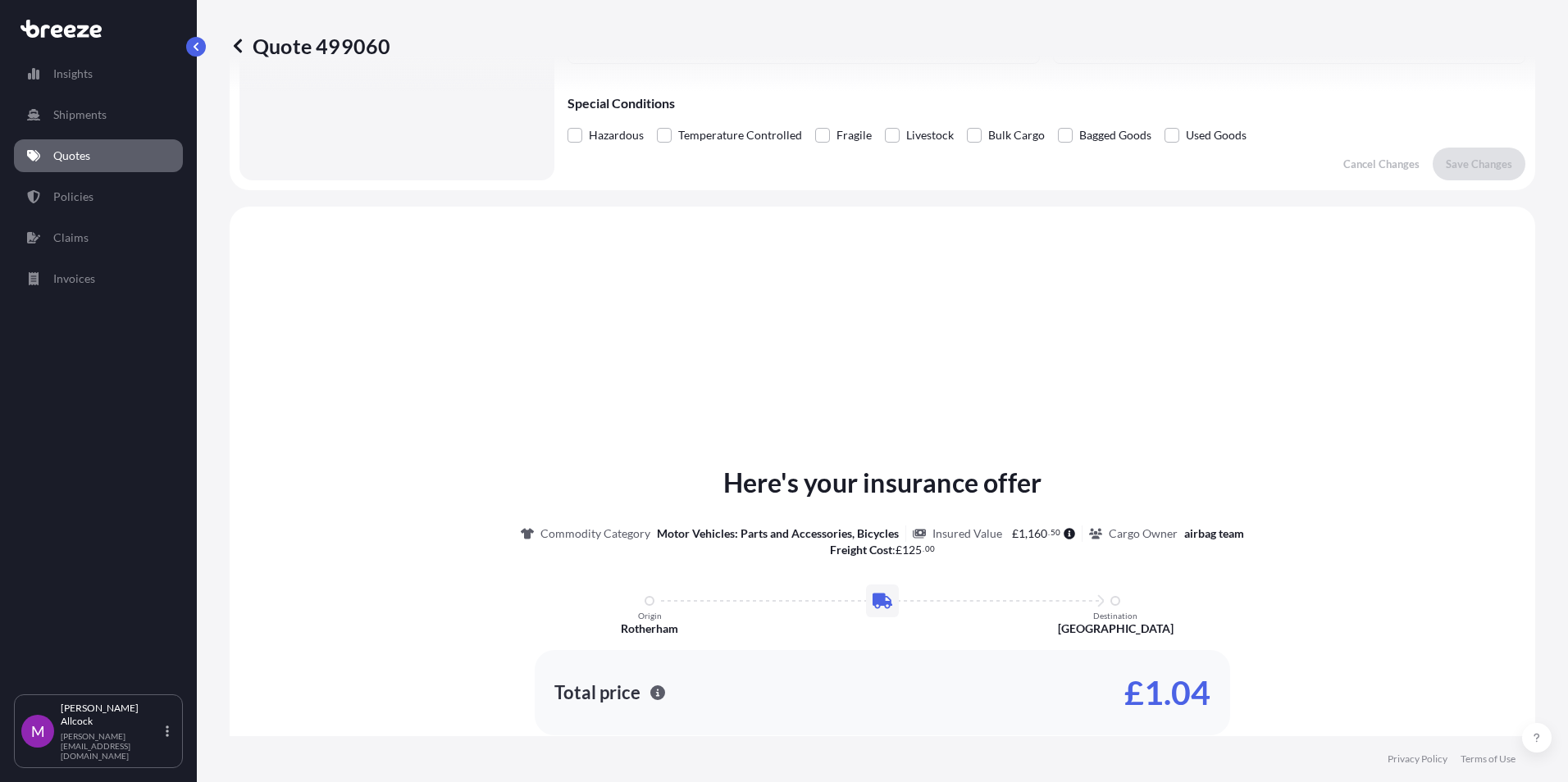
scroll to position [494, 0]
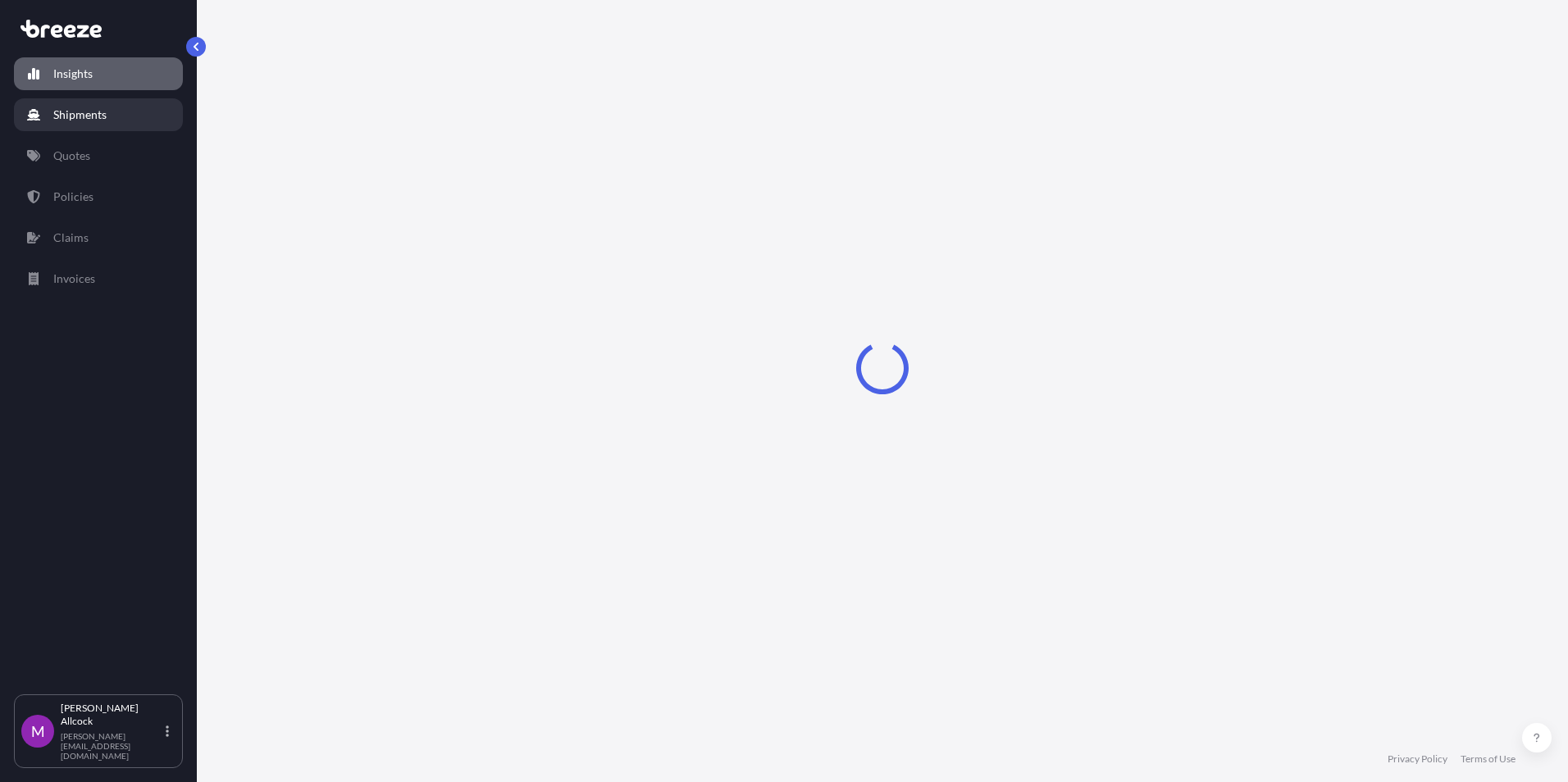
select select "2025"
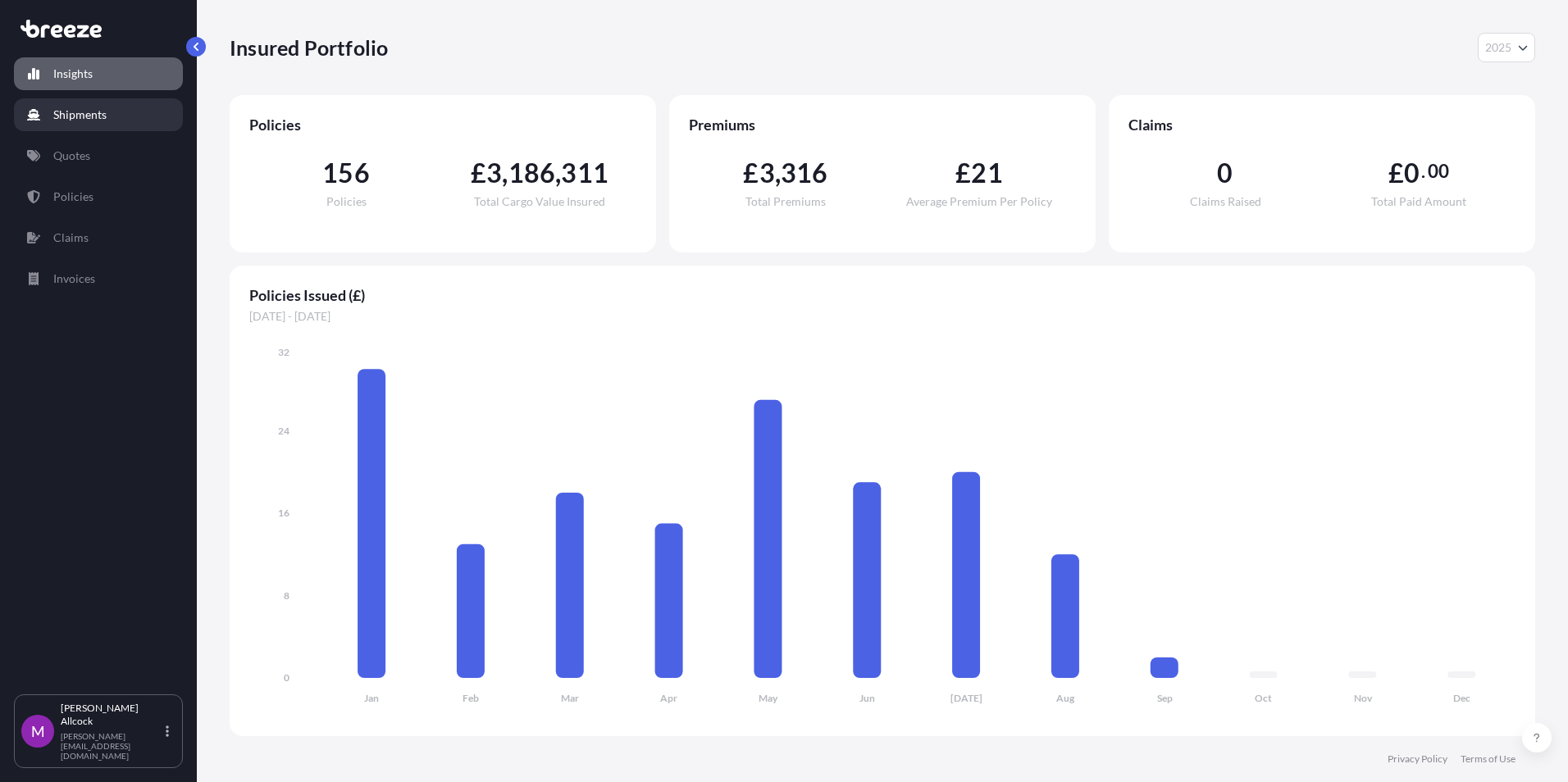
click at [89, 117] on p "Shipments" at bounding box center [80, 115] width 53 height 16
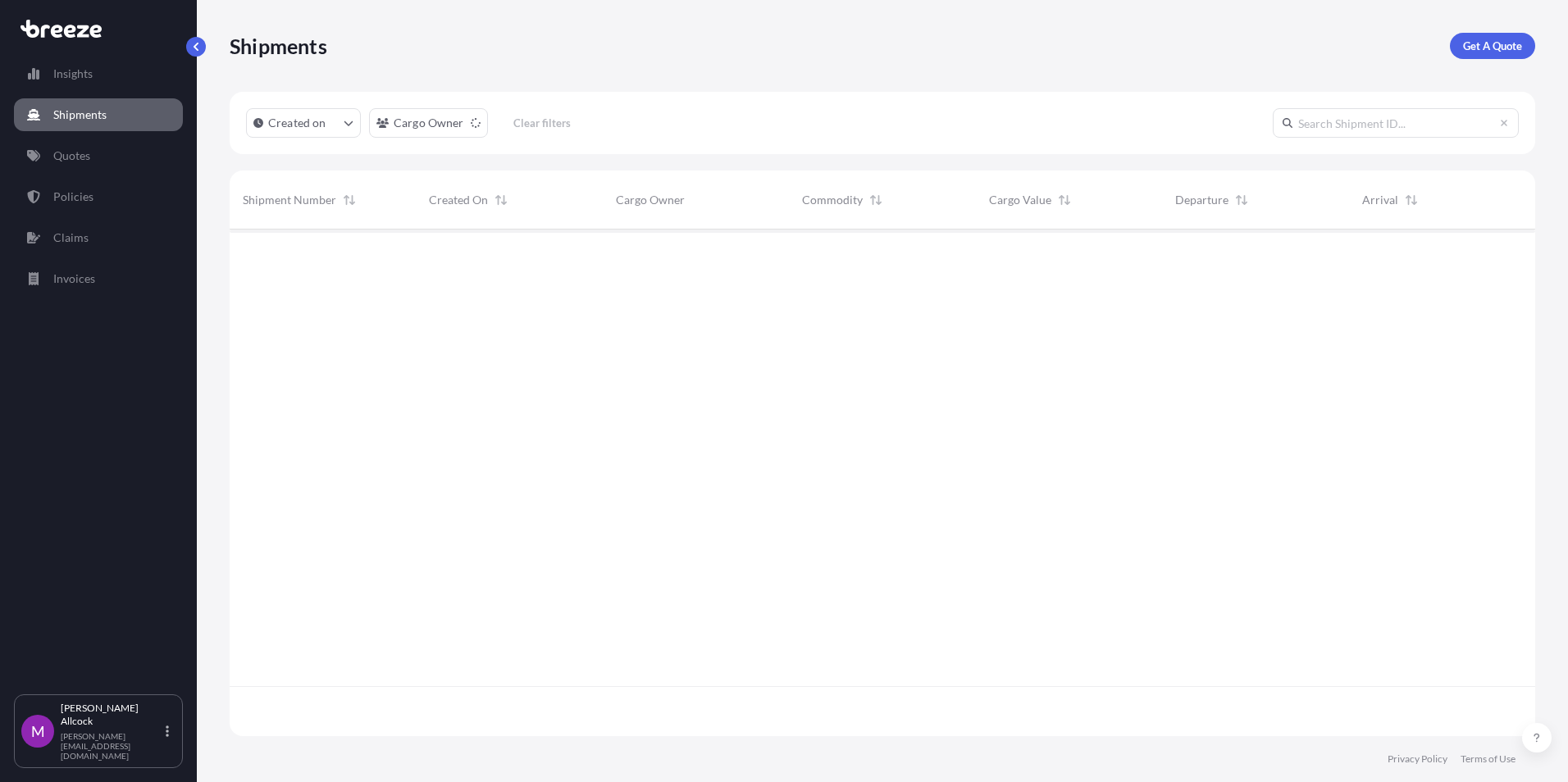
scroll to position [553, 1293]
click at [1479, 44] on p "Get A Quote" at bounding box center [1492, 45] width 59 height 16
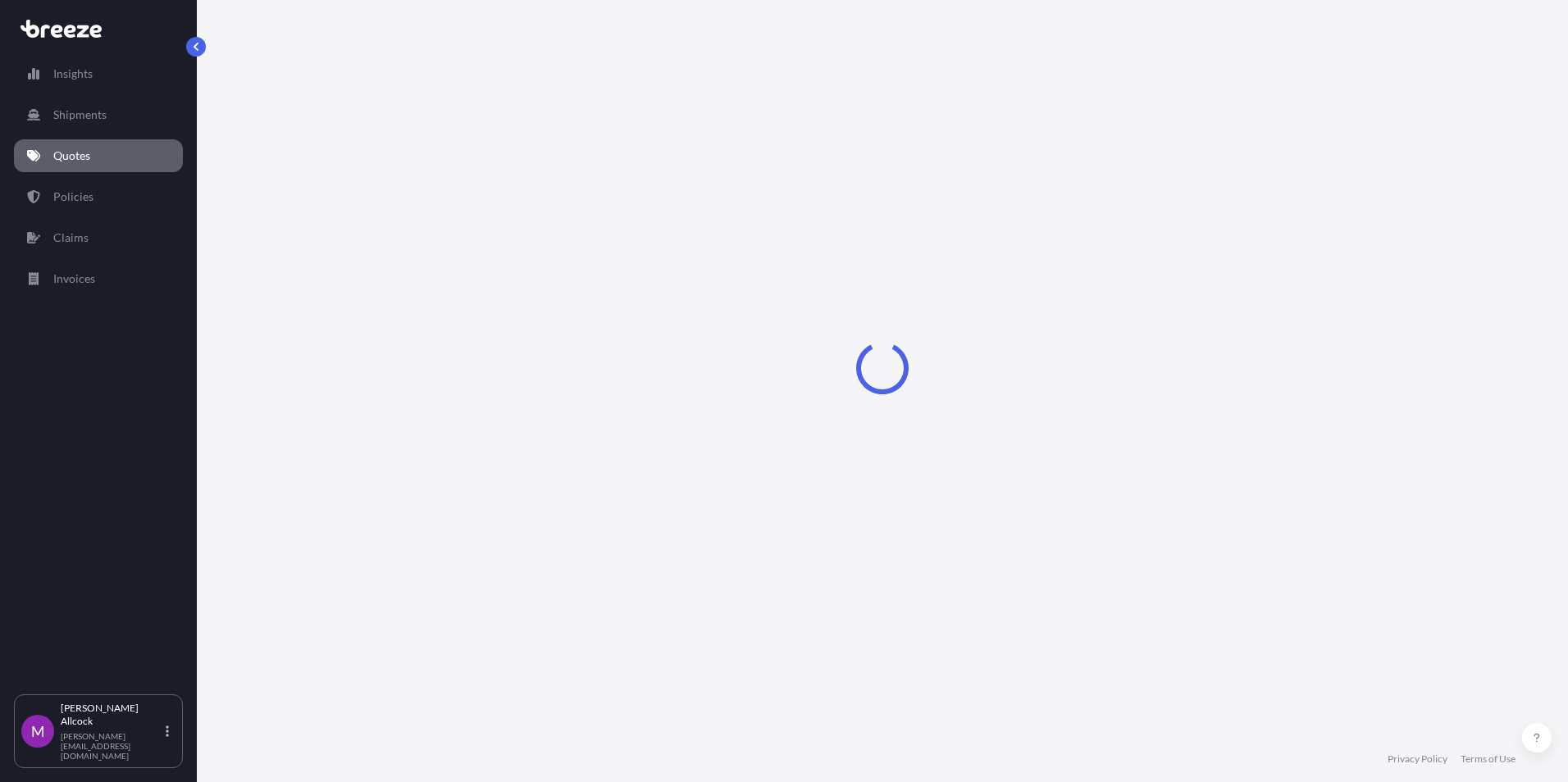
select select "Sea"
select select "1"
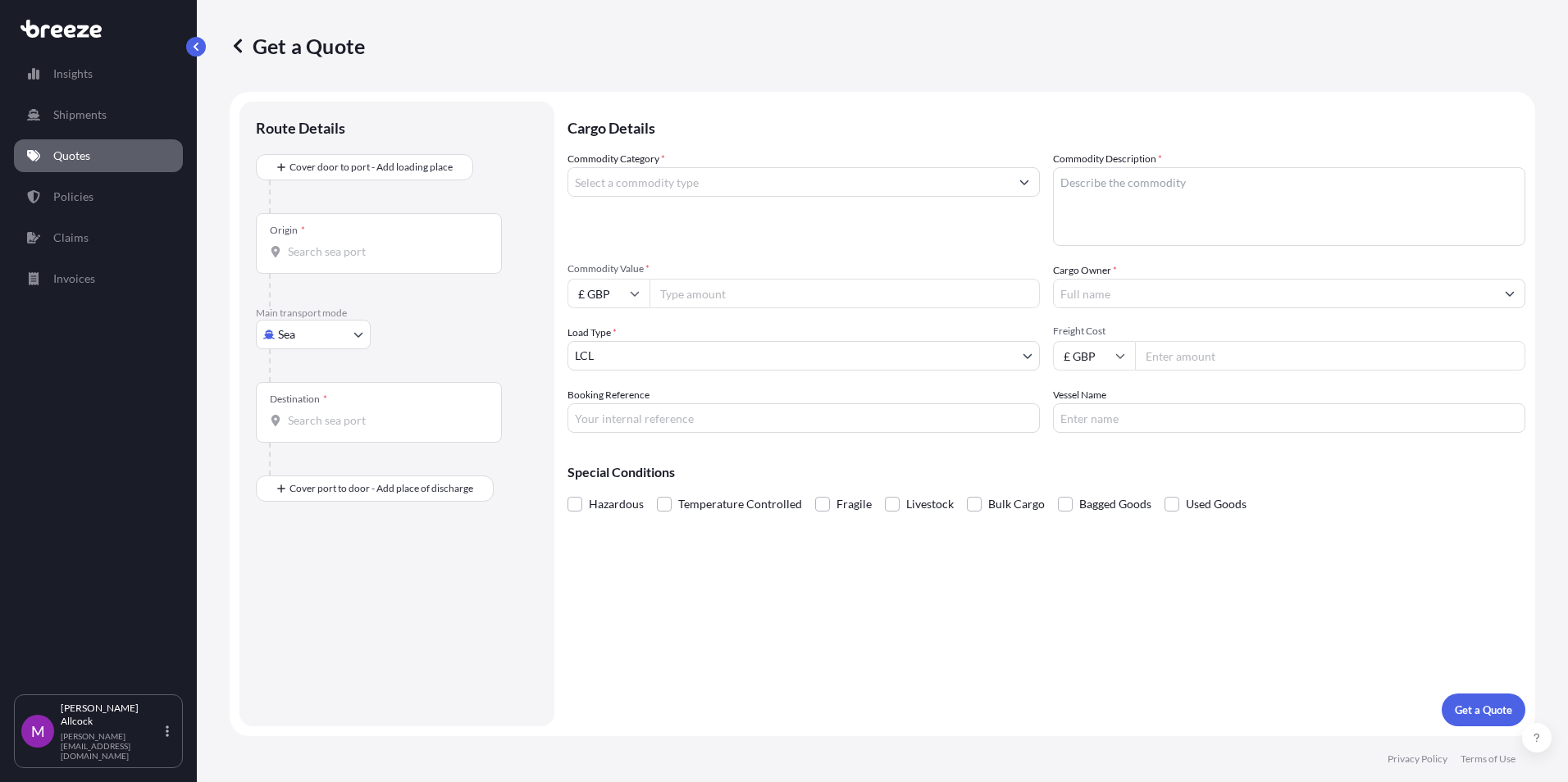
click at [95, 153] on link "Quotes" at bounding box center [99, 156] width 169 height 33
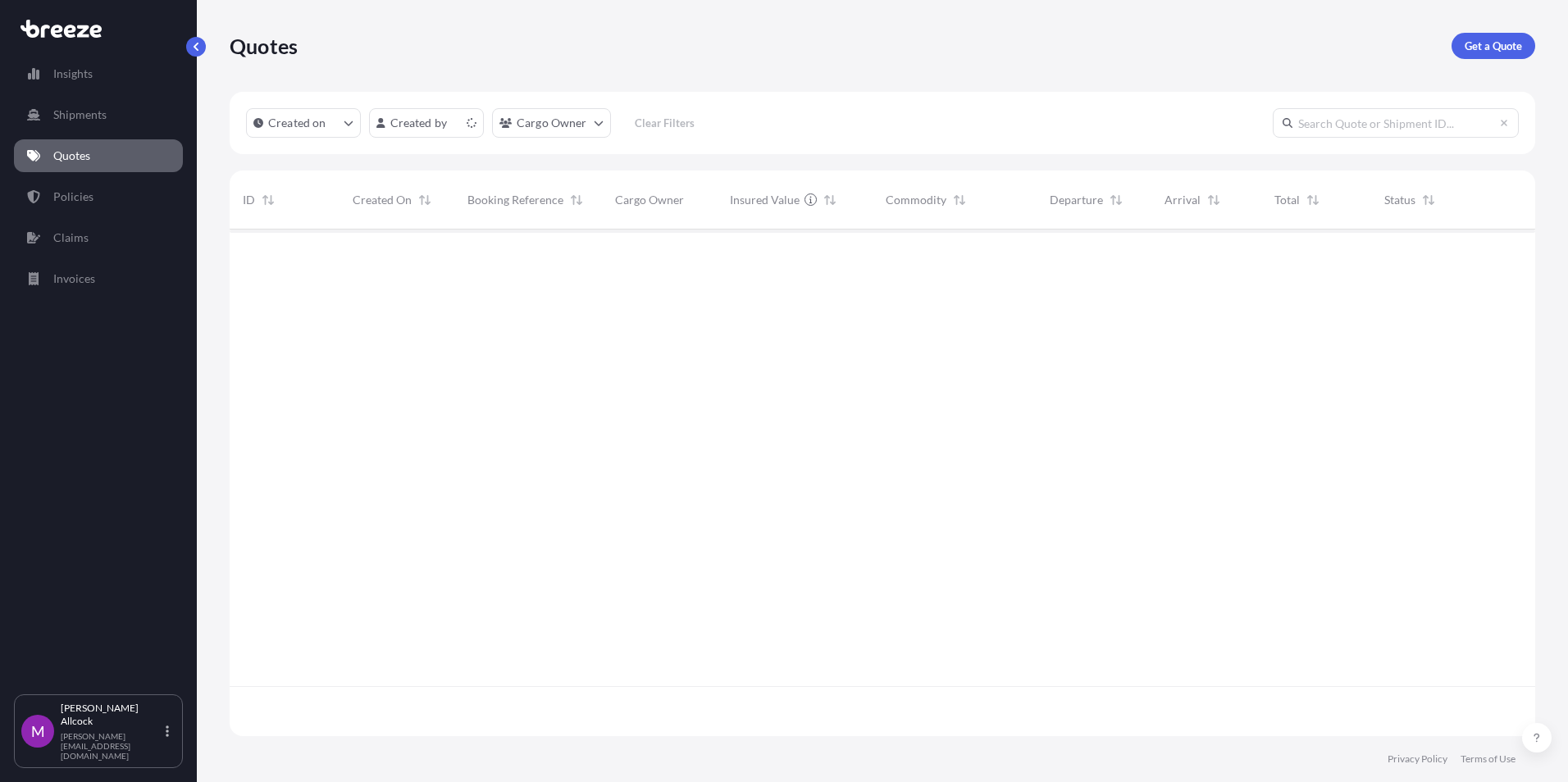
scroll to position [504, 1293]
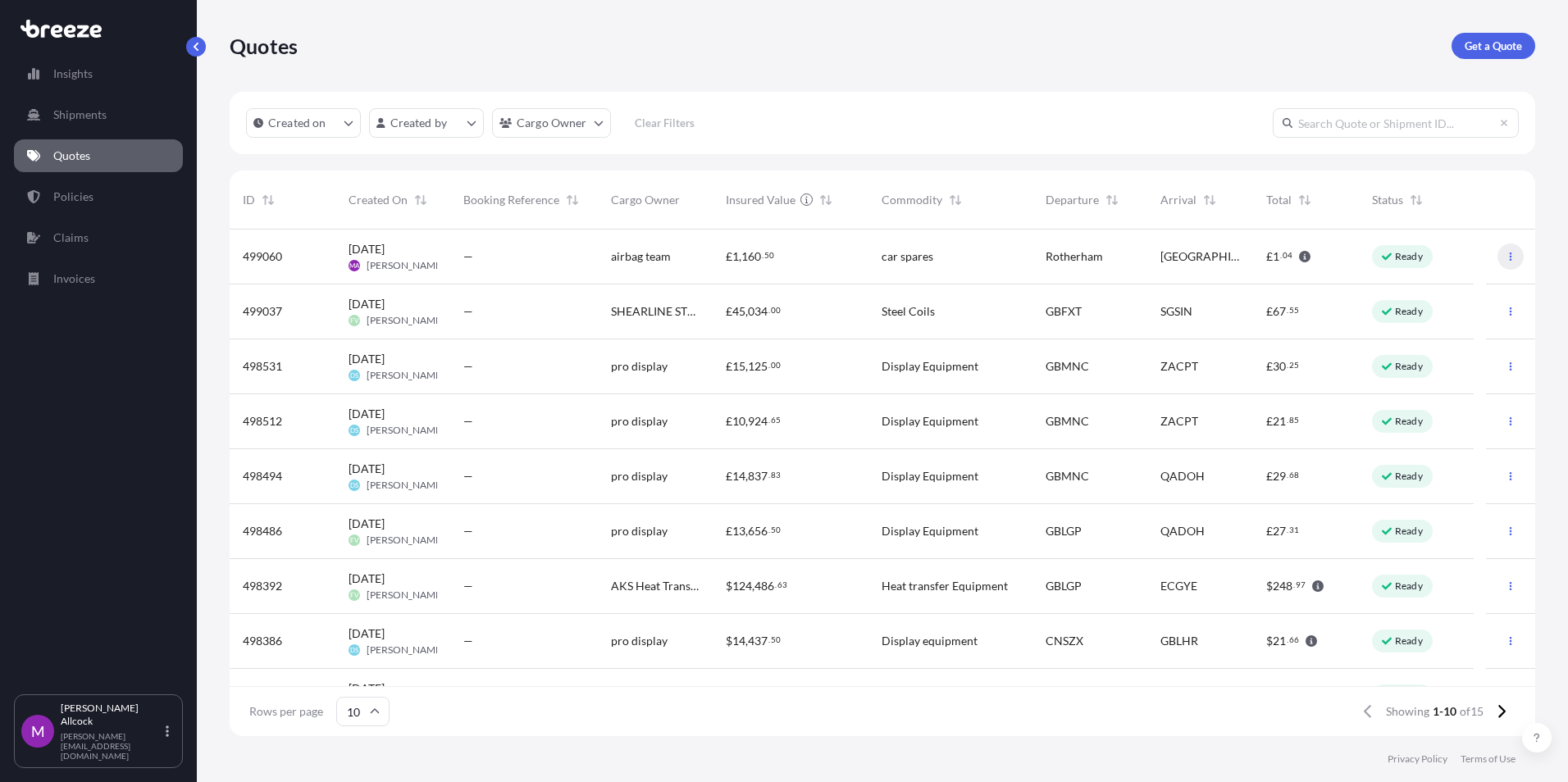
click at [1506, 256] on icon "button" at bounding box center [1510, 256] width 10 height 10
click at [1471, 250] on link "Edit quote" at bounding box center [1426, 259] width 125 height 26
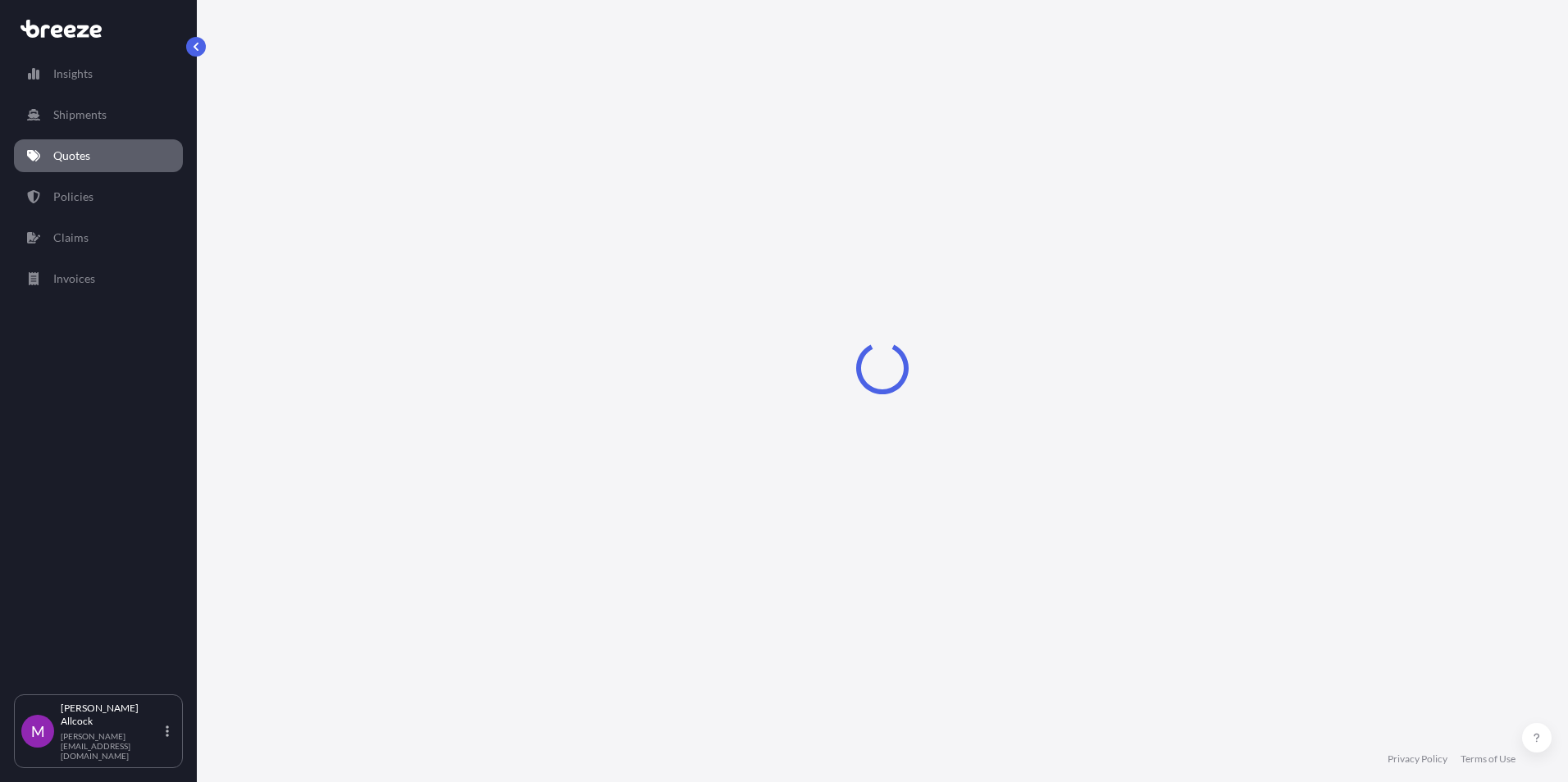
select select "Road"
select select "1"
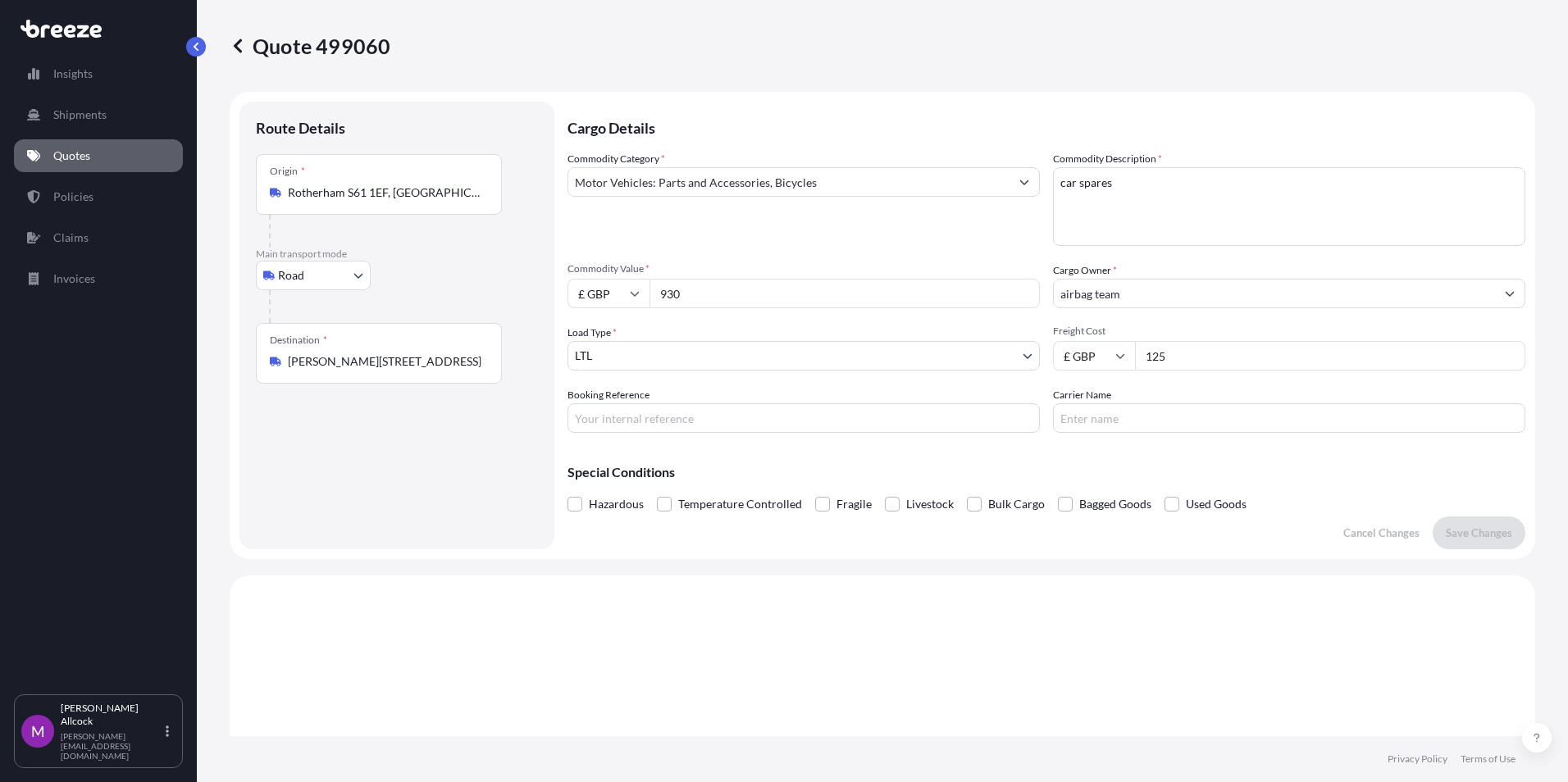
click at [1160, 346] on input "125" at bounding box center [1330, 355] width 391 height 29
type input "115"
click at [960, 419] on input "Booking Reference" at bounding box center [804, 417] width 473 height 29
click at [802, 418] on input "DO" at bounding box center [804, 417] width 473 height 29
type input "DO25005551"
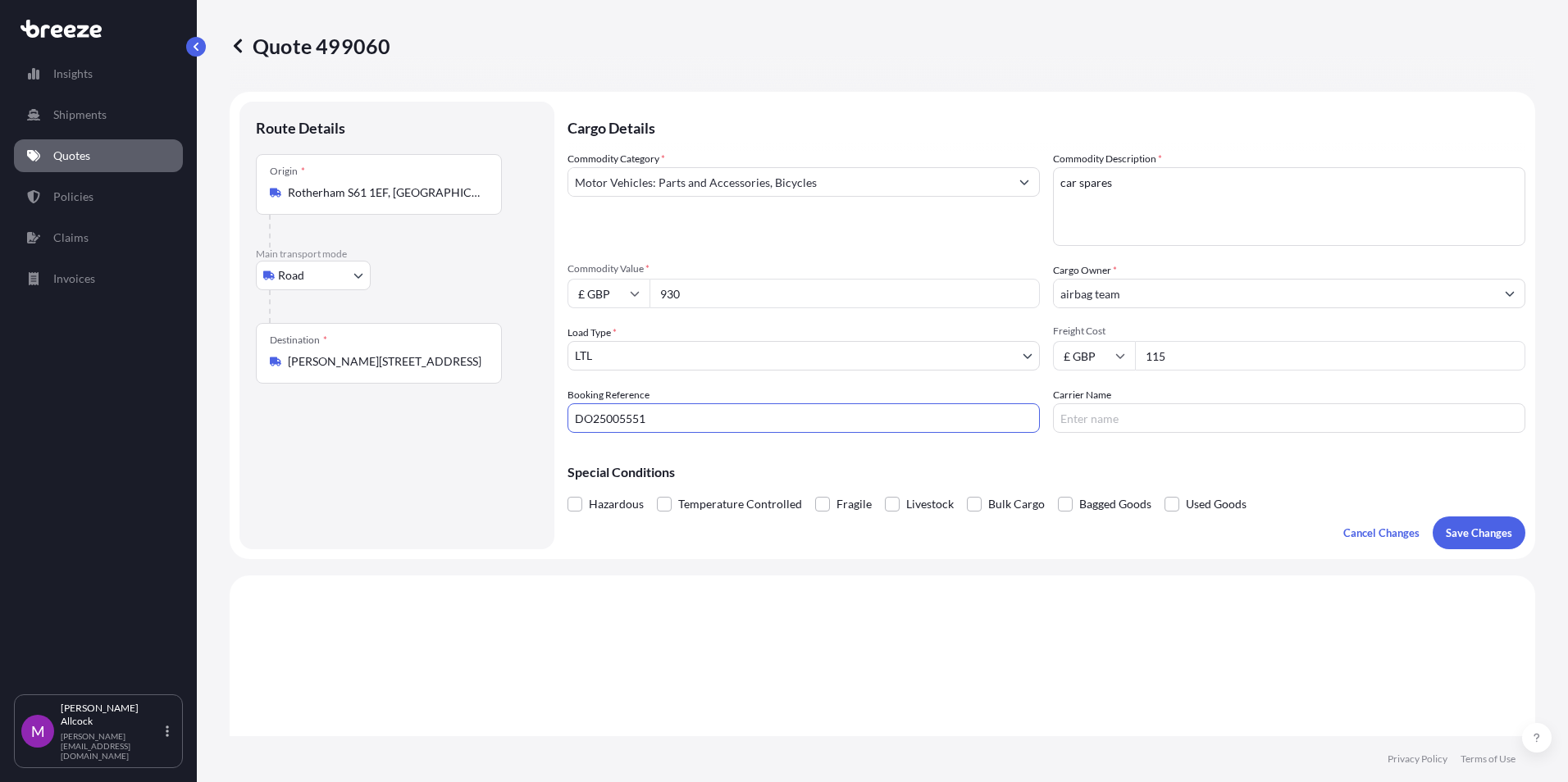
click at [1091, 420] on input "Carrier Name" at bounding box center [1289, 417] width 473 height 29
type input "S"
click at [1448, 529] on p "Save Changes" at bounding box center [1479, 533] width 67 height 16
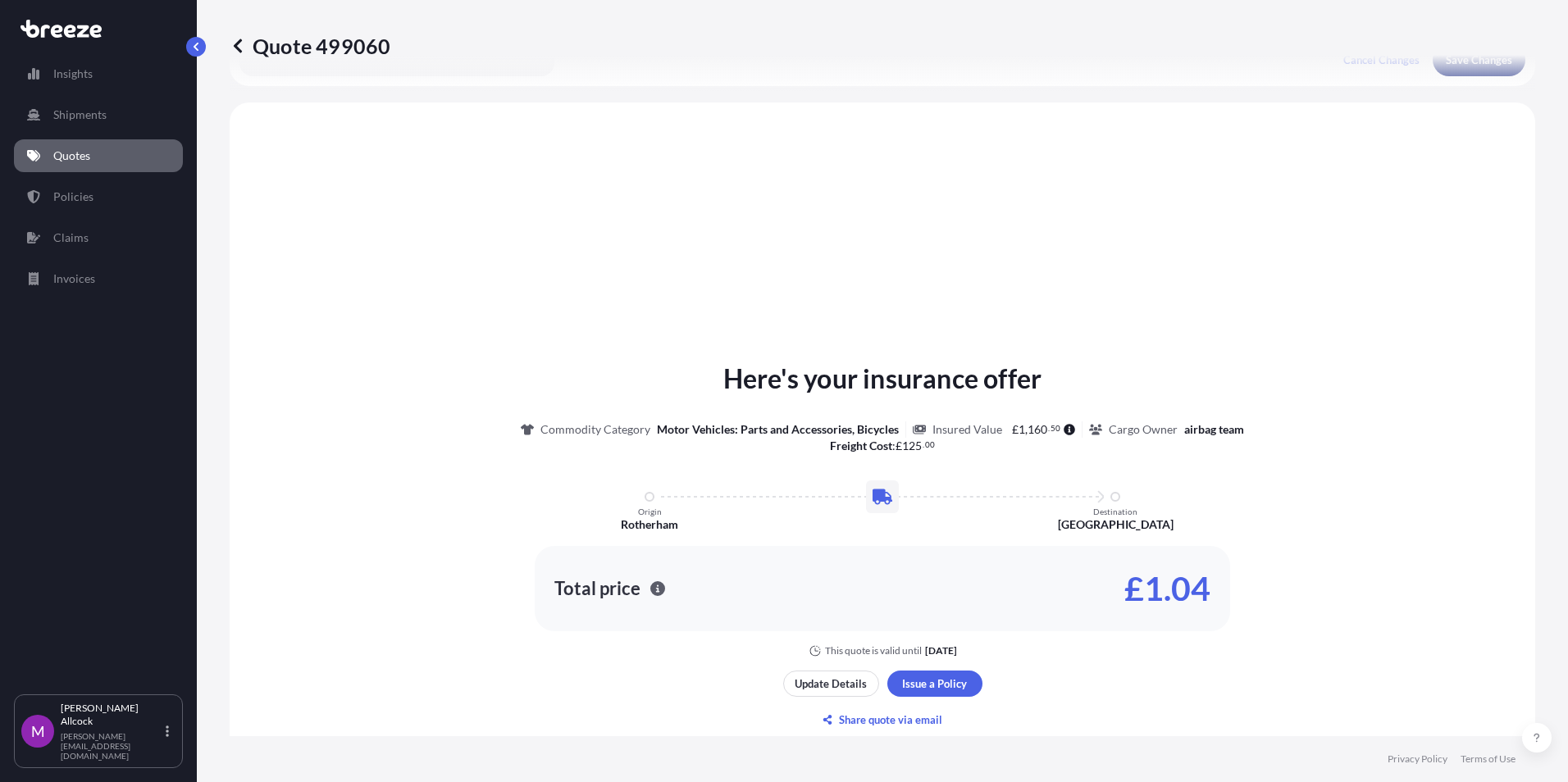
scroll to position [494, 0]
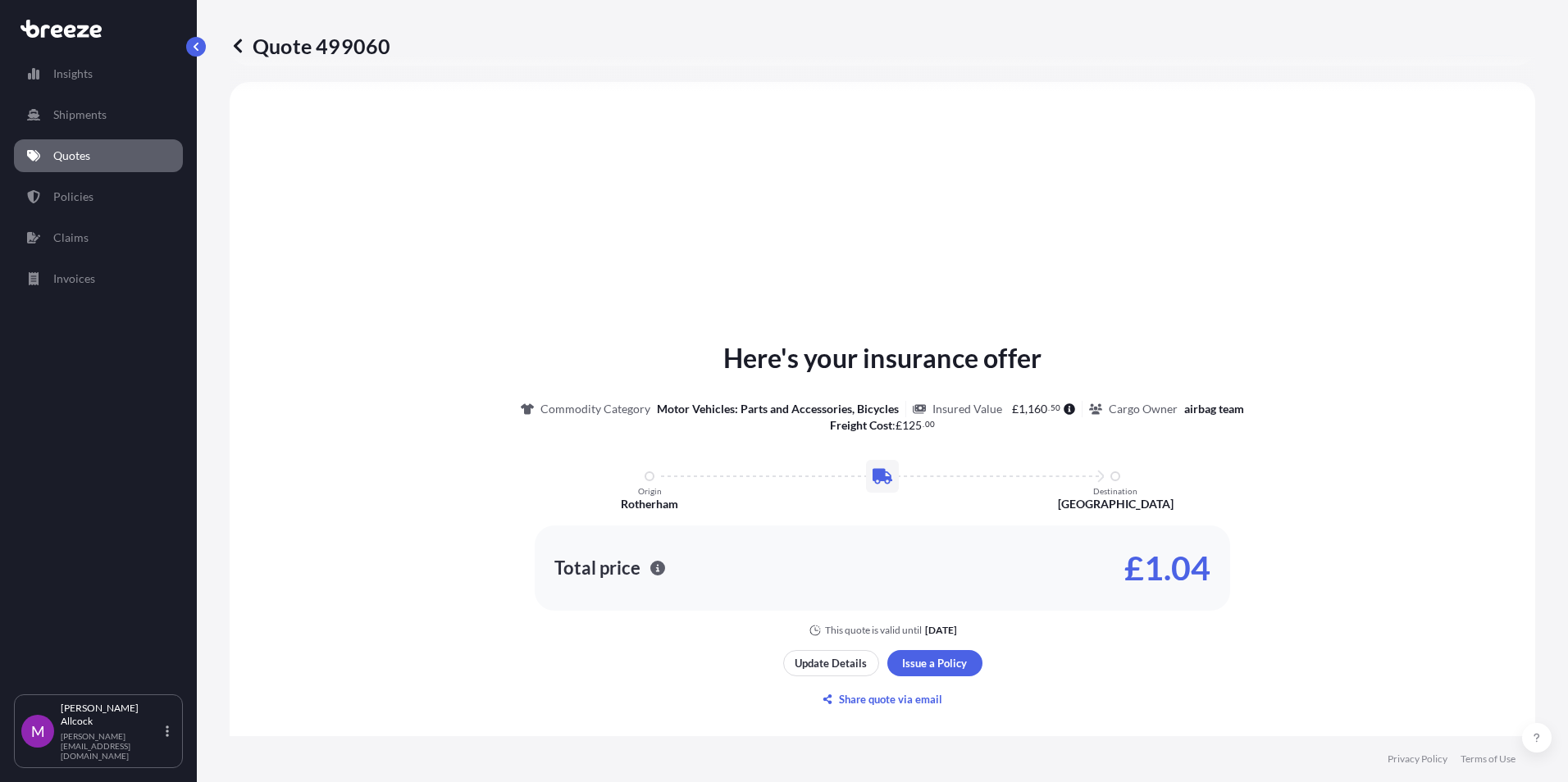
select select "Road"
select select "1"
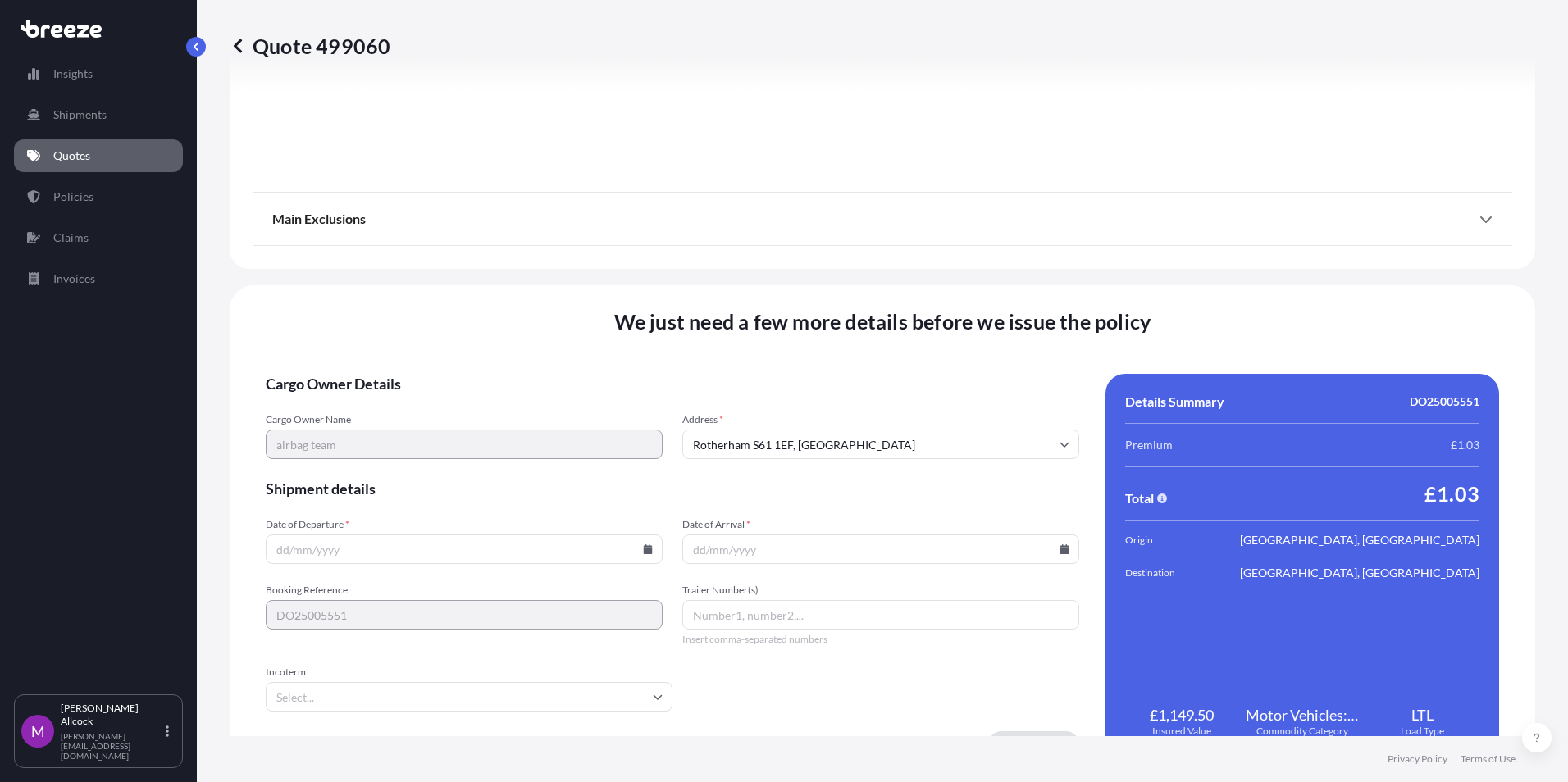
scroll to position [1820, 0]
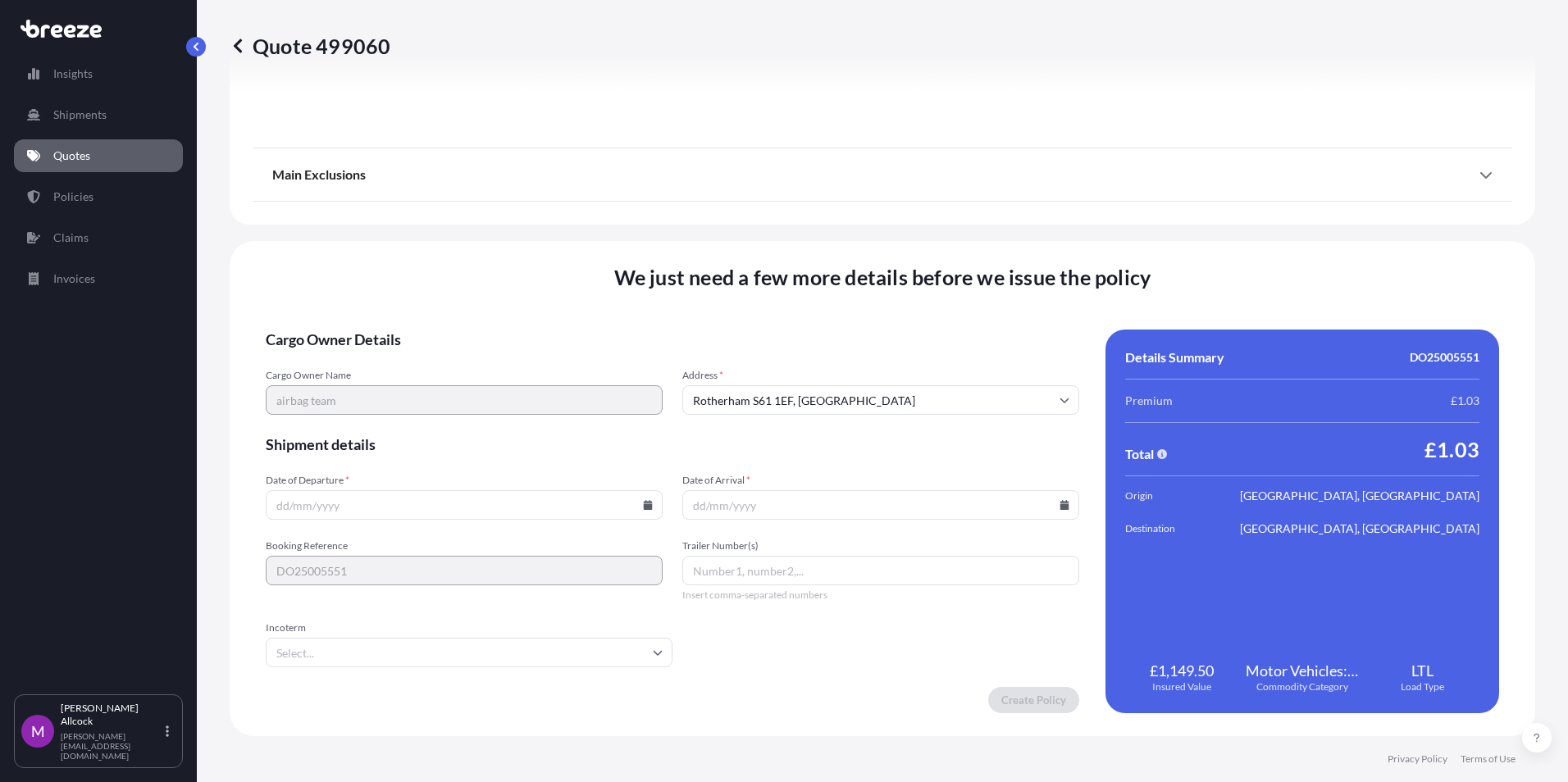
click at [329, 503] on input "Date of Departure *" at bounding box center [465, 504] width 397 height 29
click at [651, 504] on input "Date of Departure *" at bounding box center [465, 504] width 397 height 29
click at [648, 504] on icon at bounding box center [648, 504] width 9 height 10
click at [390, 363] on button "16" at bounding box center [385, 359] width 26 height 26
type input "16/09/2025"
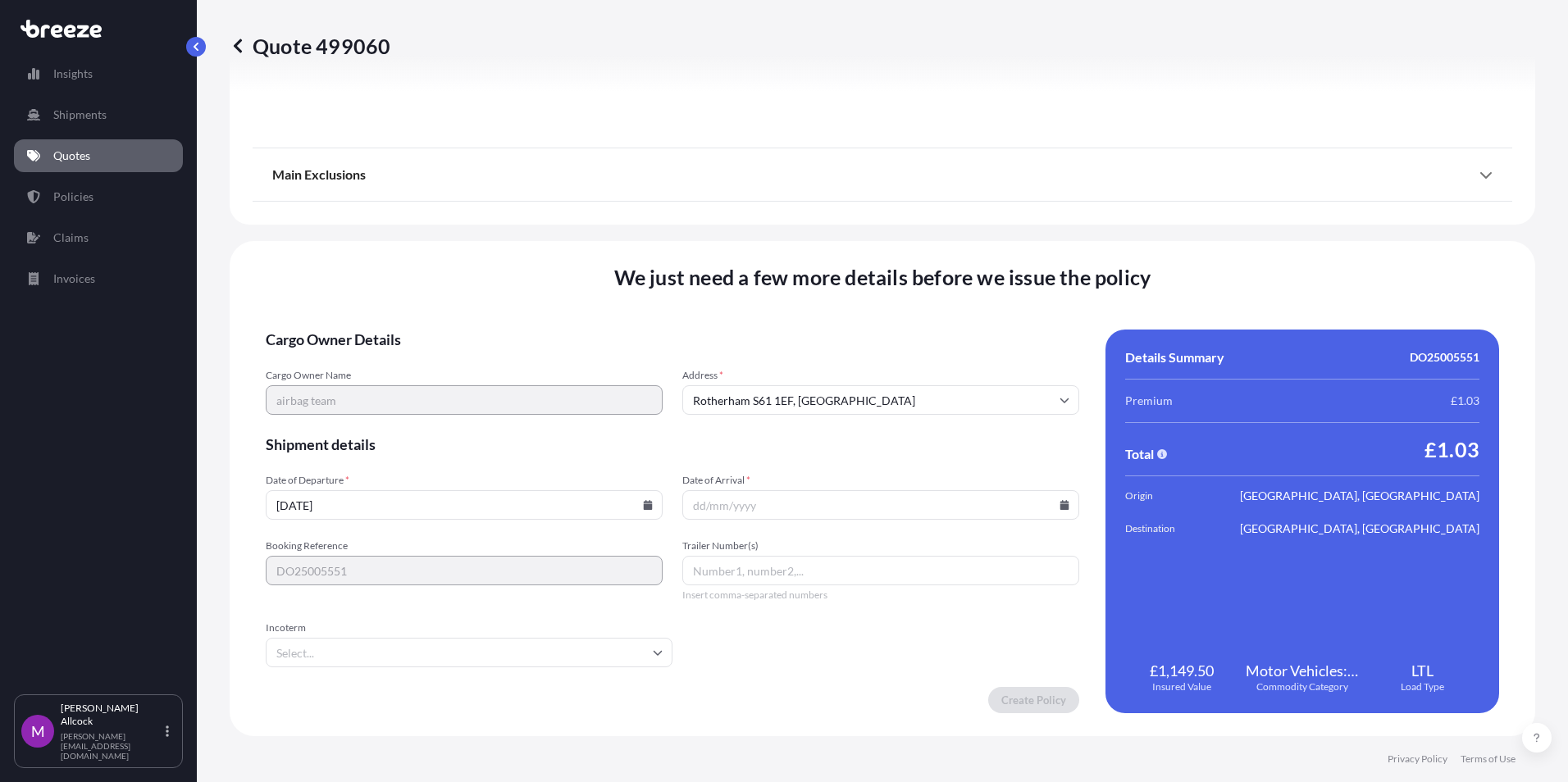
click at [1062, 507] on input "Date of Arrival *" at bounding box center [881, 504] width 397 height 29
click at [1060, 504] on icon at bounding box center [1064, 504] width 10 height 10
click at [766, 391] on button "22" at bounding box center [759, 390] width 26 height 26
type input "22/09/2025"
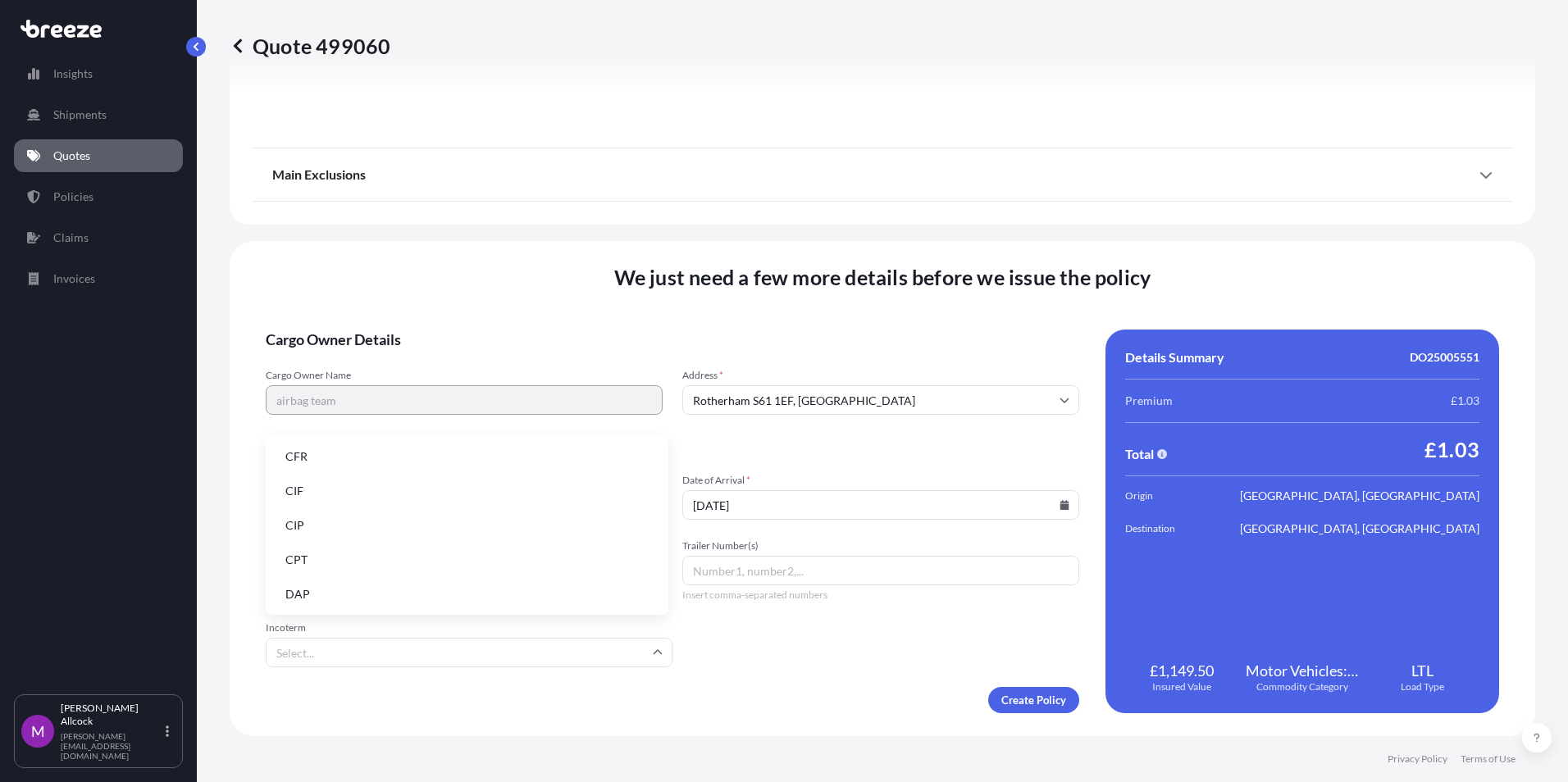
click at [428, 656] on input "Incoterm" at bounding box center [469, 652] width 407 height 29
click at [460, 696] on div "Create Policy" at bounding box center [673, 699] width 813 height 26
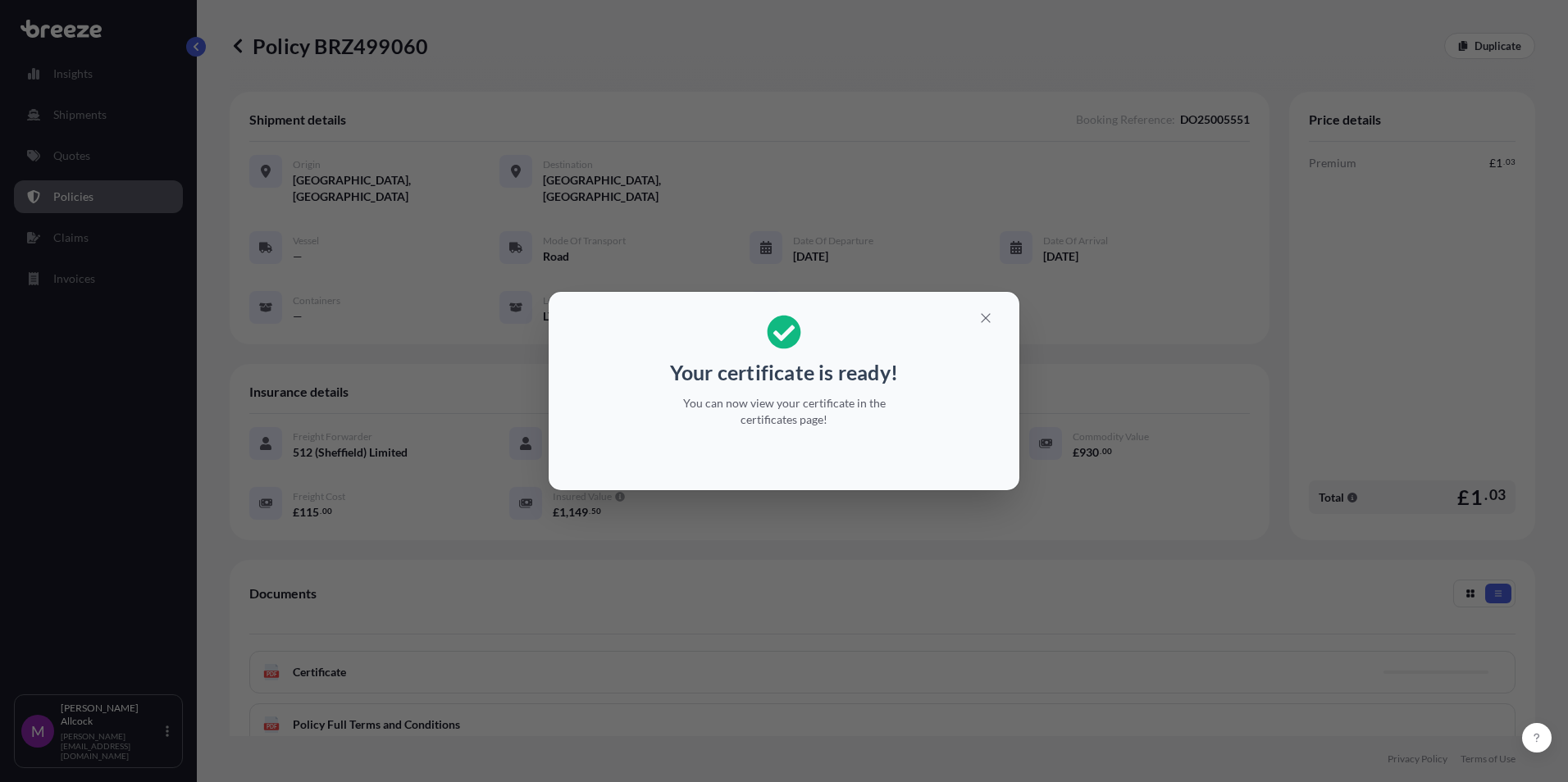
click at [895, 579] on div "Your certificate is ready! You can now view your certificate in the certificate…" at bounding box center [784, 391] width 1568 height 782
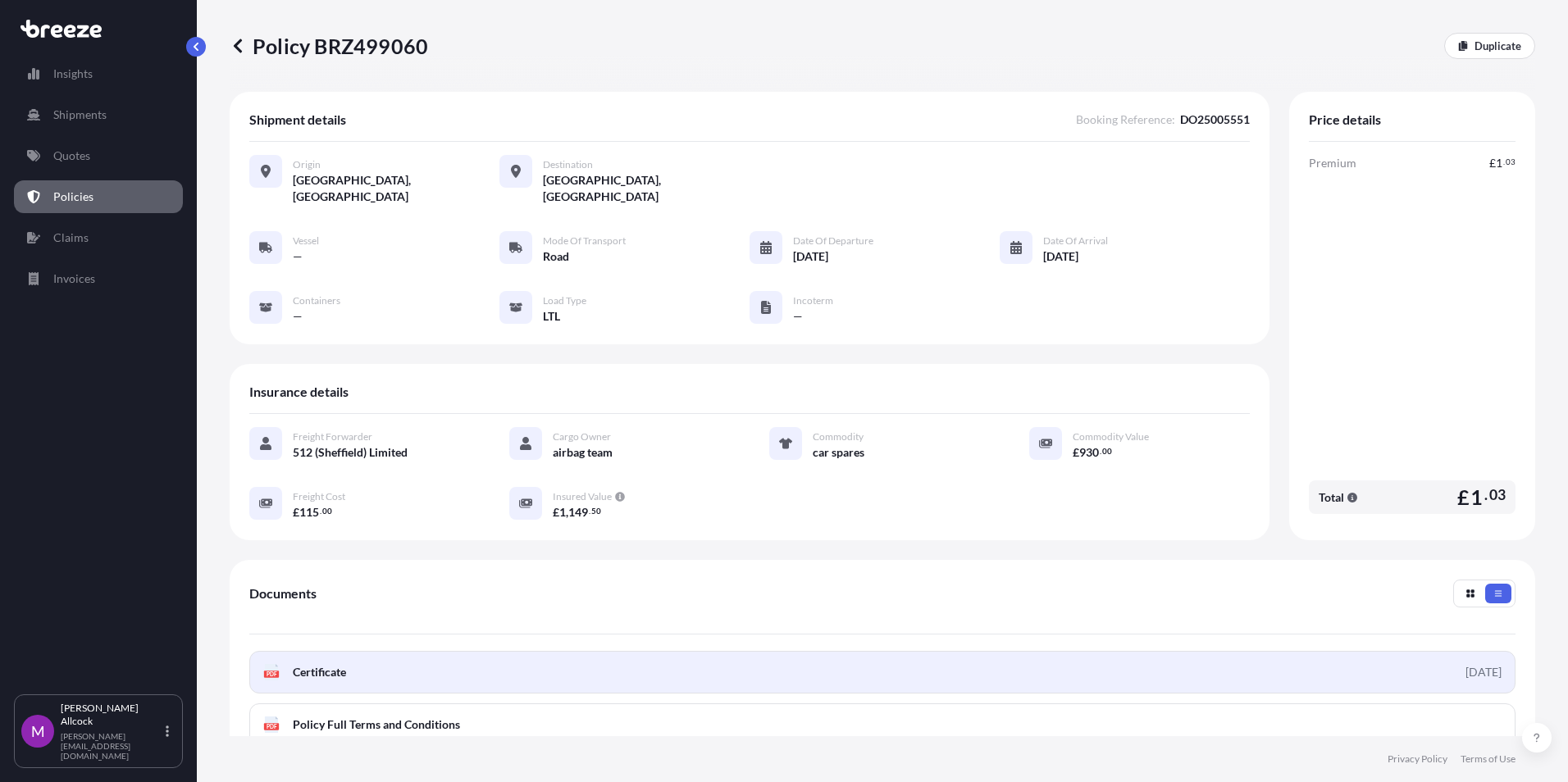
click at [332, 665] on link "PDF Certificate 2025-09-15" at bounding box center [882, 673] width 1266 height 43
